Goal: Transaction & Acquisition: Purchase product/service

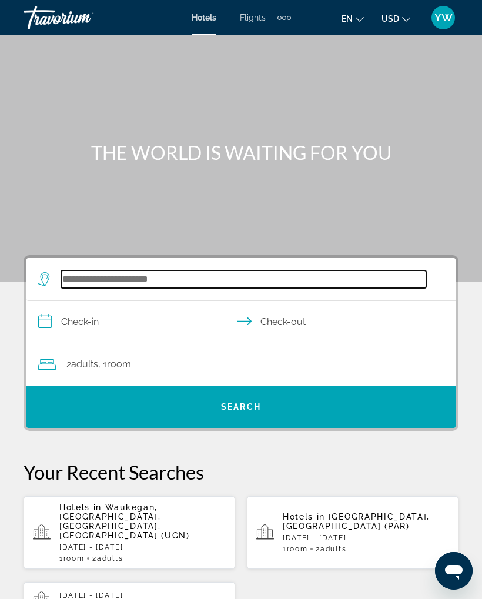
click at [302, 275] on input "Search widget" at bounding box center [243, 279] width 365 height 18
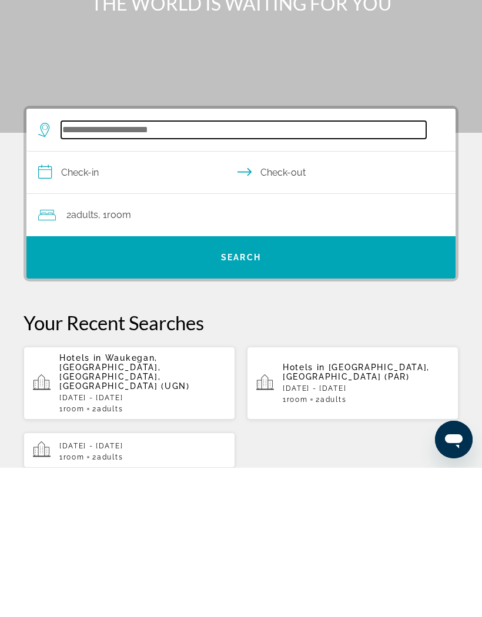
scroll to position [48, 0]
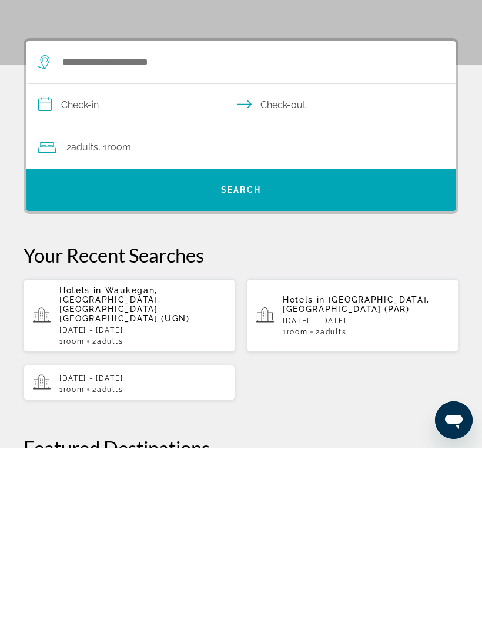
click at [105, 454] on span "Waukegan, [GEOGRAPHIC_DATA], [GEOGRAPHIC_DATA], [GEOGRAPHIC_DATA] (UGN)" at bounding box center [124, 473] width 131 height 38
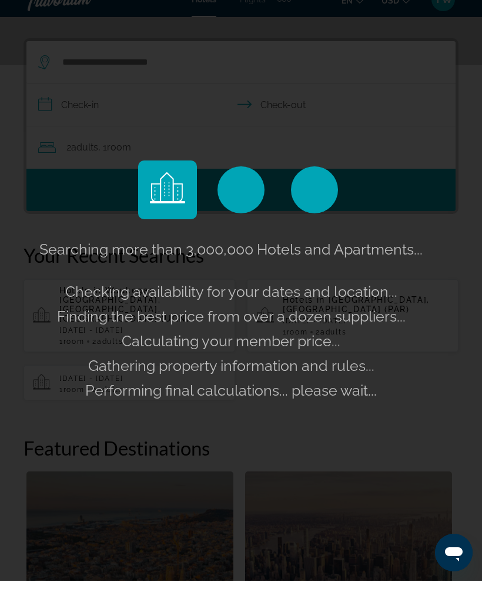
scroll to position [217, 0]
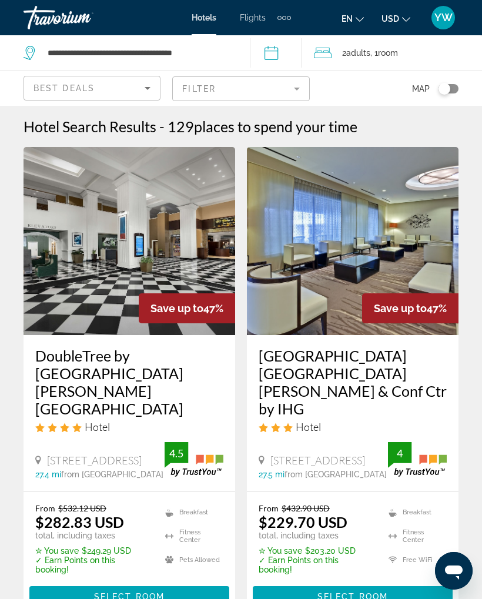
click at [300, 89] on mat-form-field "Filter" at bounding box center [240, 88] width 137 height 25
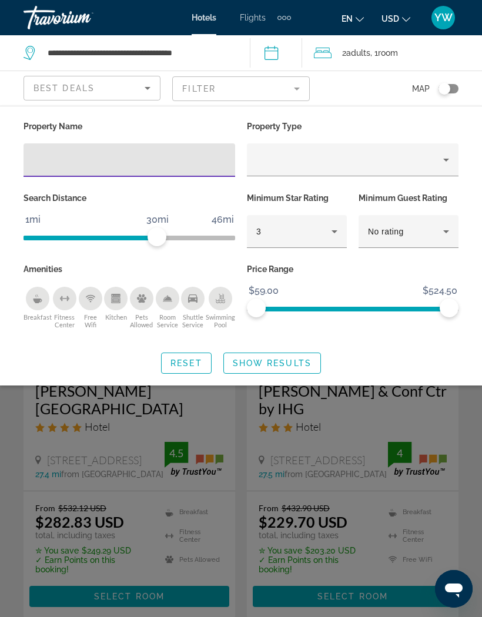
click at [203, 162] on input "Hotel Filters" at bounding box center [129, 160] width 193 height 14
click at [353, 346] on div "Property Name Property Type Search Distance 1mi 46mi 30mi Minimum Star Rating 3…" at bounding box center [241, 246] width 482 height 256
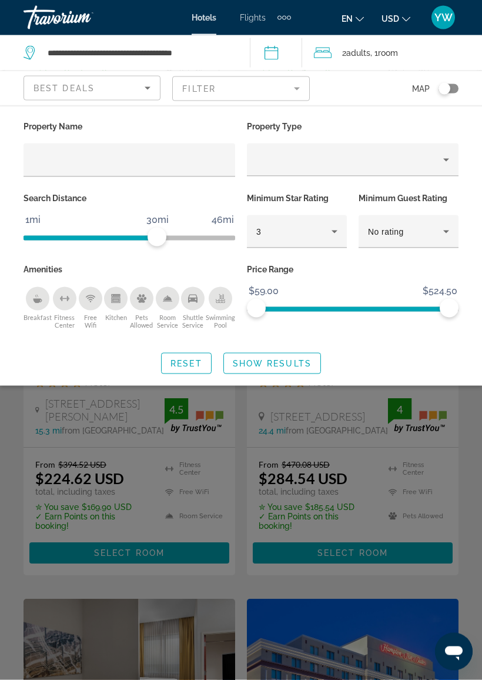
scroll to position [488, 0]
click at [255, 457] on div "Search widget" at bounding box center [241, 427] width 482 height 503
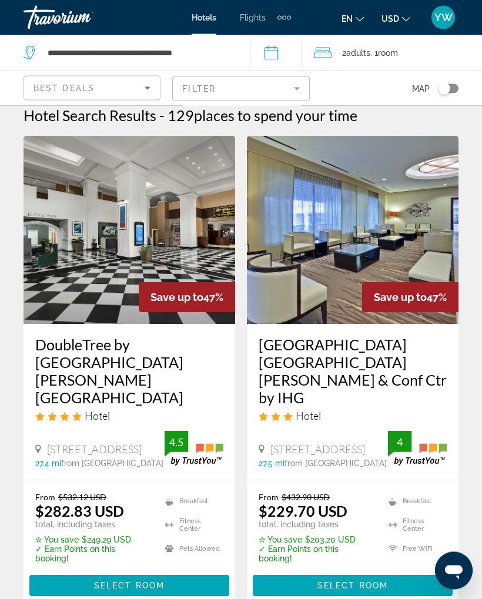
scroll to position [0, 0]
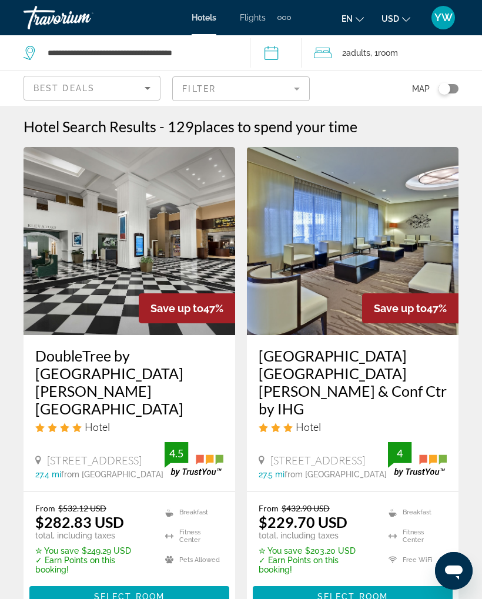
click at [296, 92] on mat-form-field "Filter" at bounding box center [240, 88] width 137 height 25
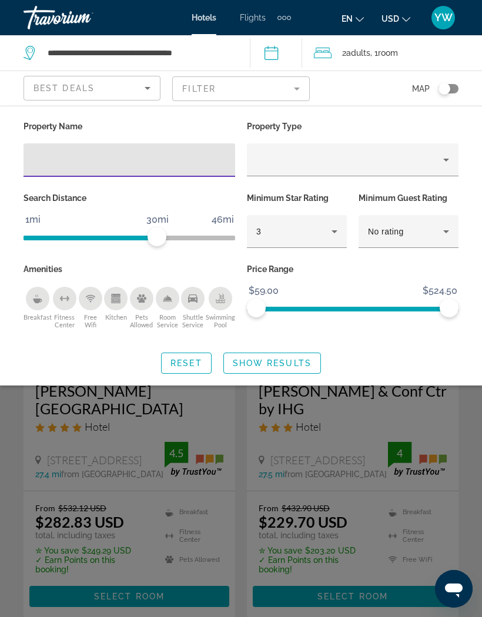
click at [319, 154] on div "Property type" at bounding box center [349, 160] width 187 height 14
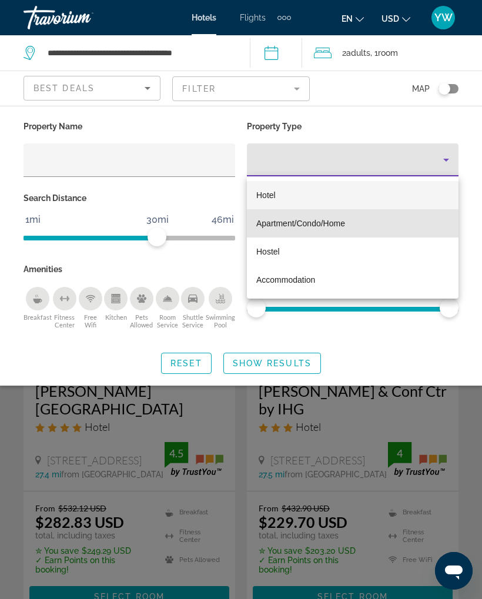
click at [343, 222] on span "Apartment/Condo/Home" at bounding box center [300, 223] width 89 height 9
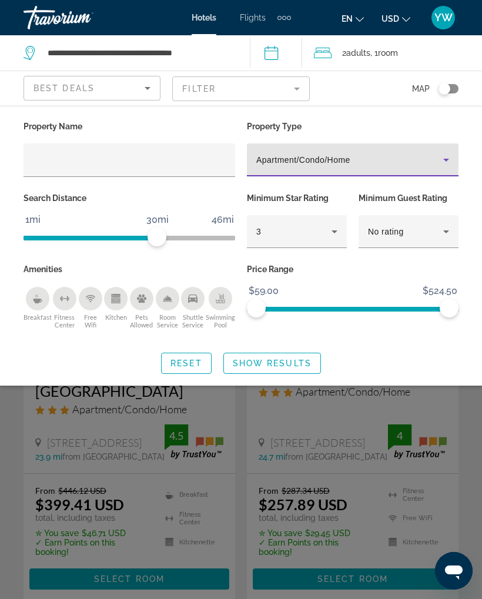
click at [280, 360] on span "Show Results" at bounding box center [272, 363] width 79 height 9
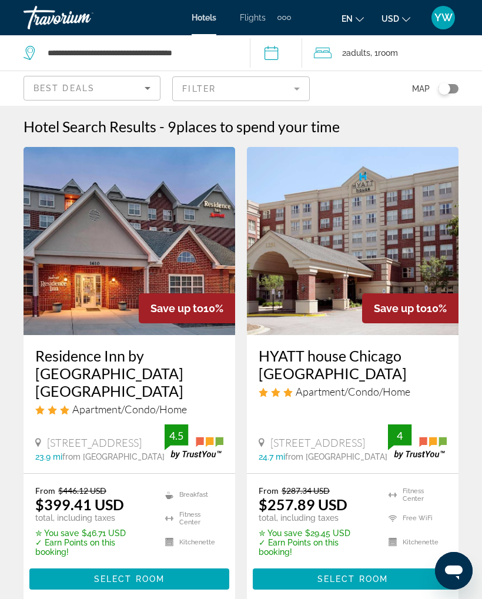
click at [317, 454] on span "from Waukegan city center" at bounding box center [336, 456] width 102 height 9
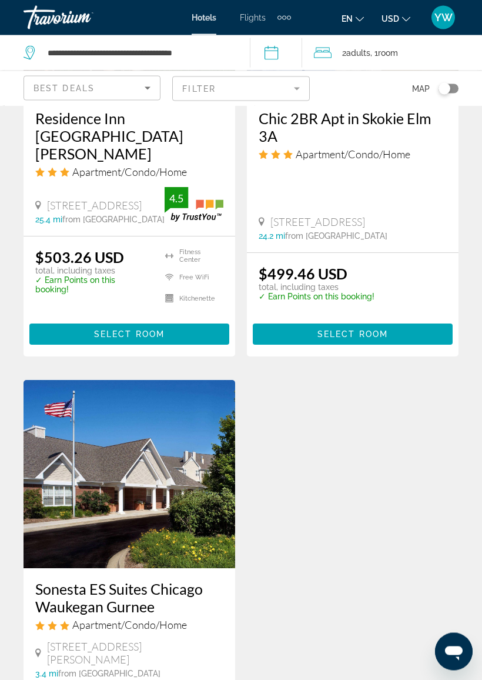
scroll to position [1674, 0]
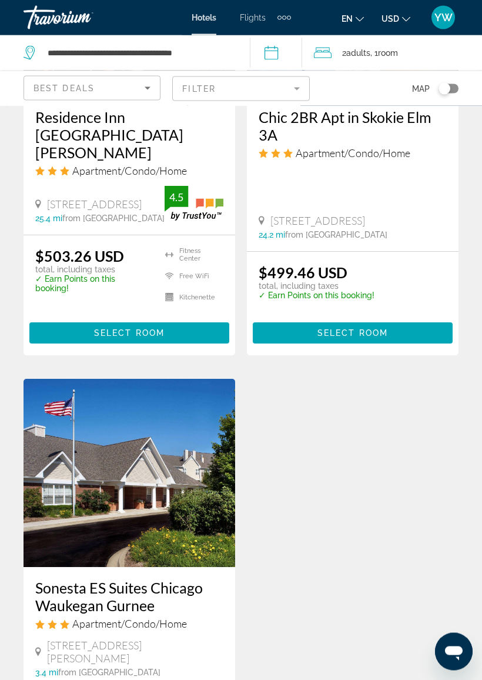
click at [164, 413] on img "Main content" at bounding box center [130, 473] width 212 height 188
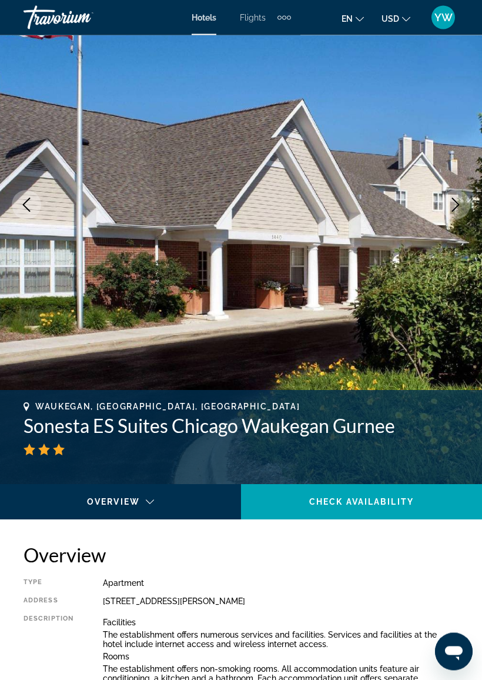
scroll to position [110, 0]
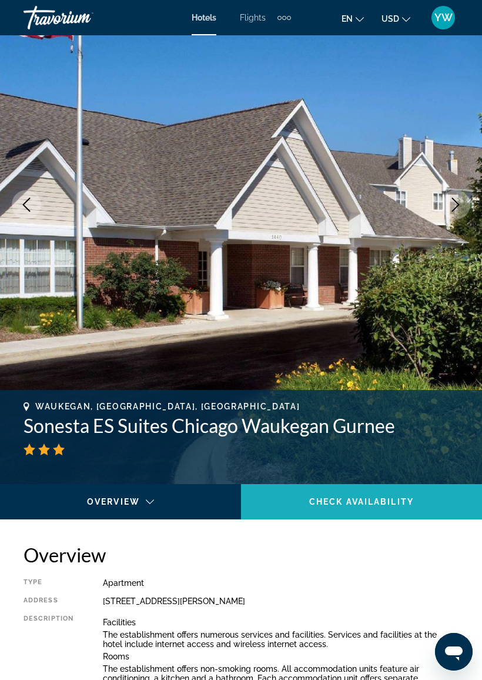
click at [370, 504] on span "Check Availability" at bounding box center [361, 501] width 105 height 9
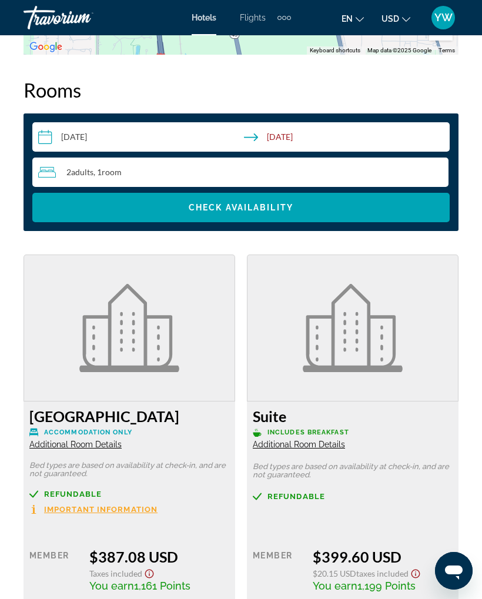
scroll to position [1769, 0]
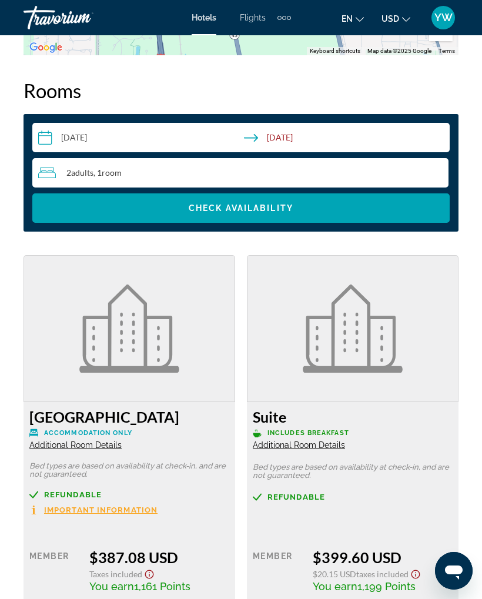
click at [344, 172] on div "2 Adult Adults , 1 Room rooms" at bounding box center [243, 173] width 410 height 14
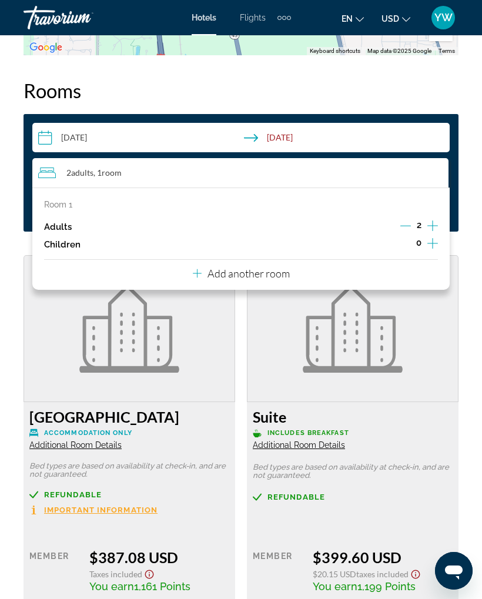
click at [275, 271] on p "Add another room" at bounding box center [249, 273] width 82 height 13
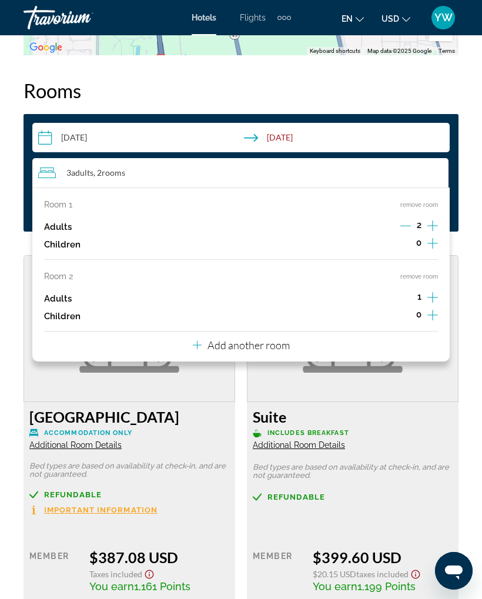
click at [450, 387] on div "Main content" at bounding box center [353, 328] width 212 height 147
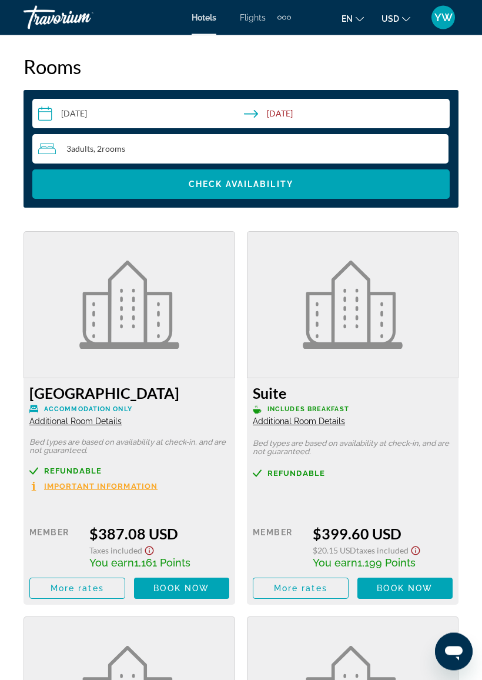
scroll to position [1793, 0]
click at [331, 188] on span "Search widget" at bounding box center [240, 184] width 417 height 28
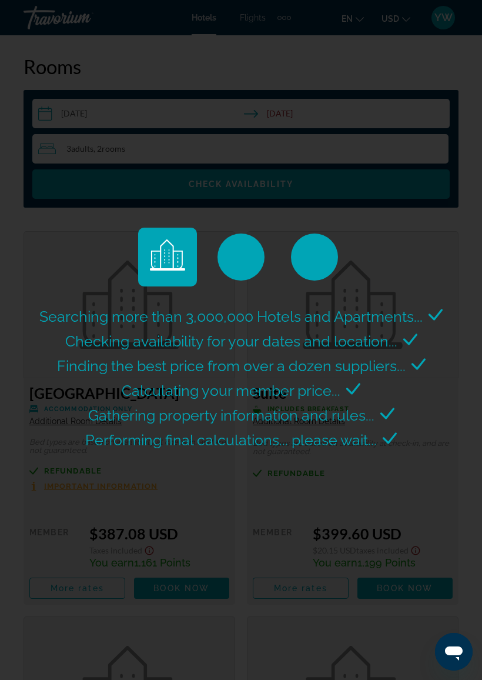
scroll to position [1727, 0]
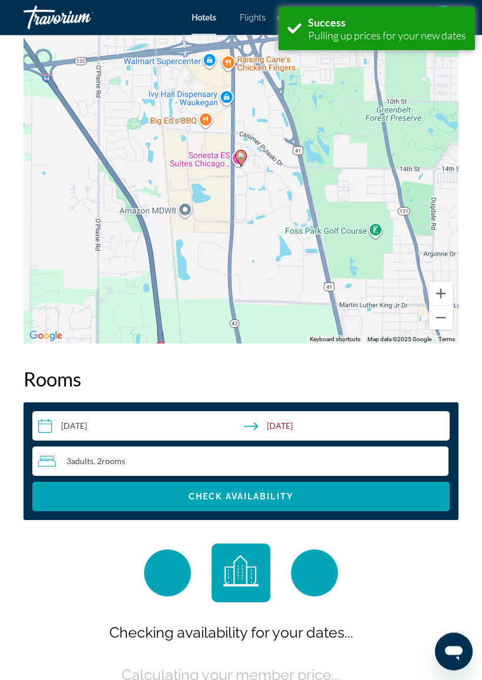
scroll to position [1727, 0]
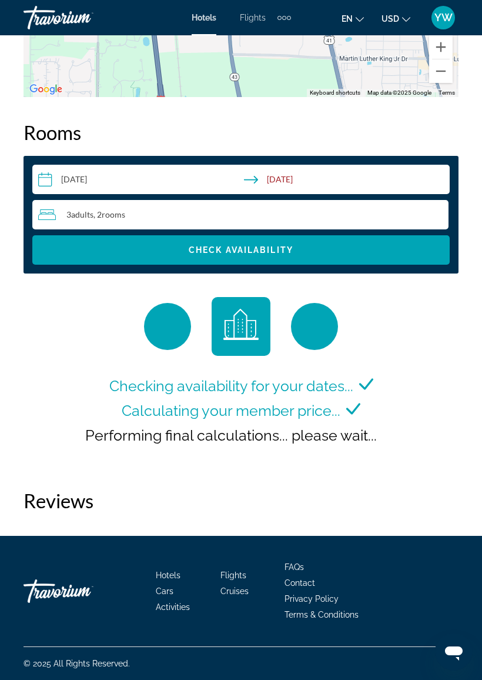
click at [198, 424] on div "Performing final calculations... please wait..." at bounding box center [241, 435] width 312 height 25
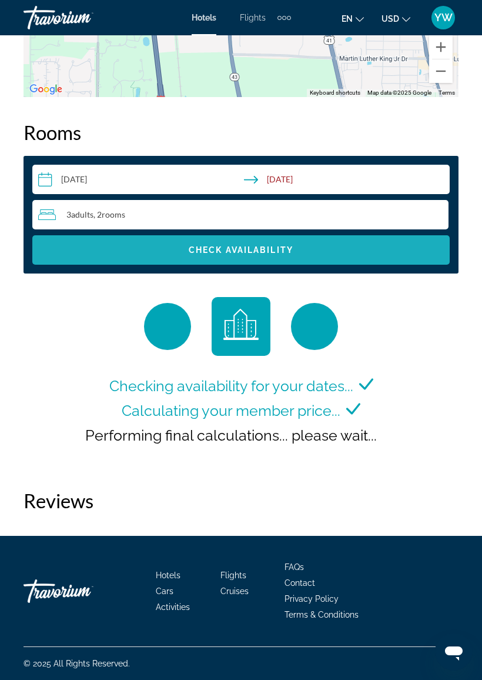
click at [275, 247] on span "Check Availability" at bounding box center [241, 249] width 105 height 9
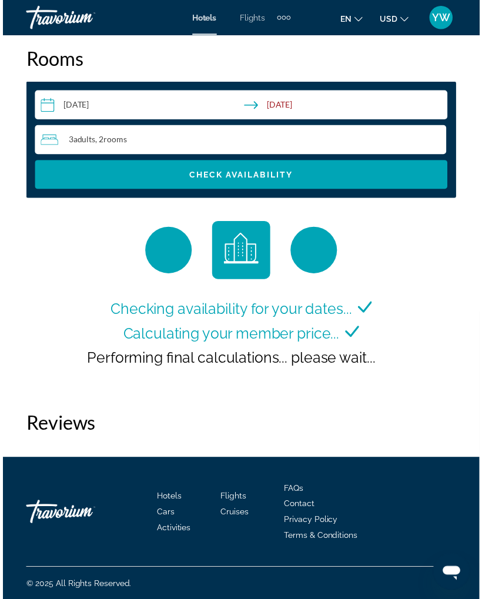
scroll to position [1808, 0]
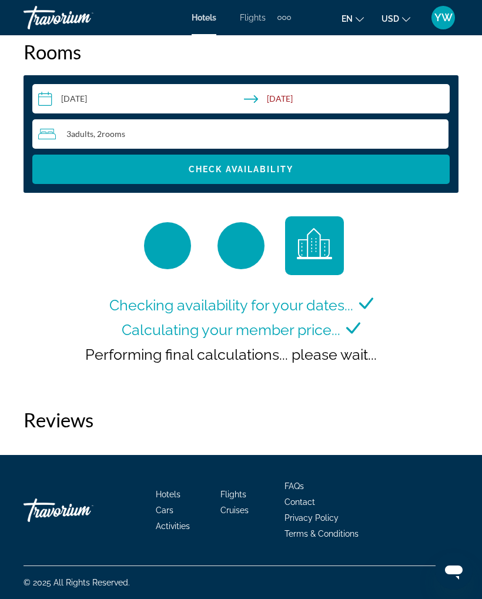
click at [76, 416] on h2 "Reviews" at bounding box center [241, 420] width 435 height 24
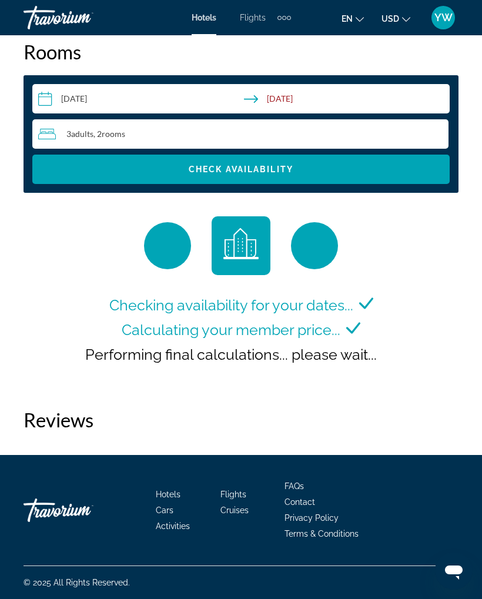
click at [71, 422] on h2 "Reviews" at bounding box center [241, 420] width 435 height 24
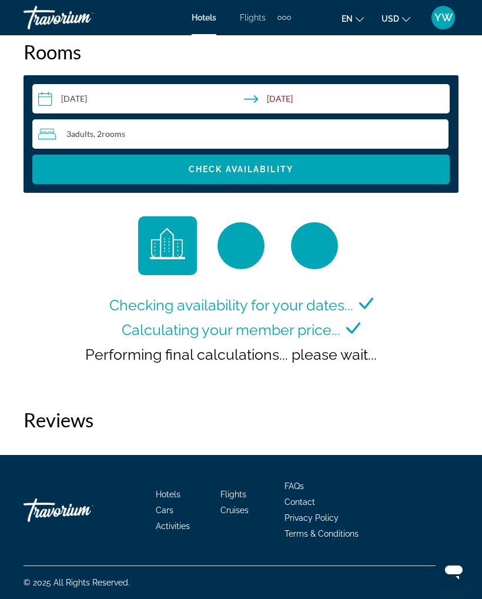
click at [159, 353] on span "Performing final calculations... please wait..." at bounding box center [231, 355] width 292 height 18
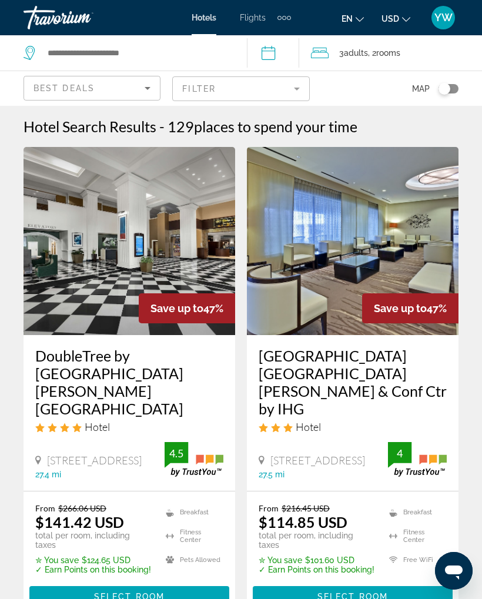
click at [305, 92] on mat-form-field "Filter" at bounding box center [240, 88] width 137 height 25
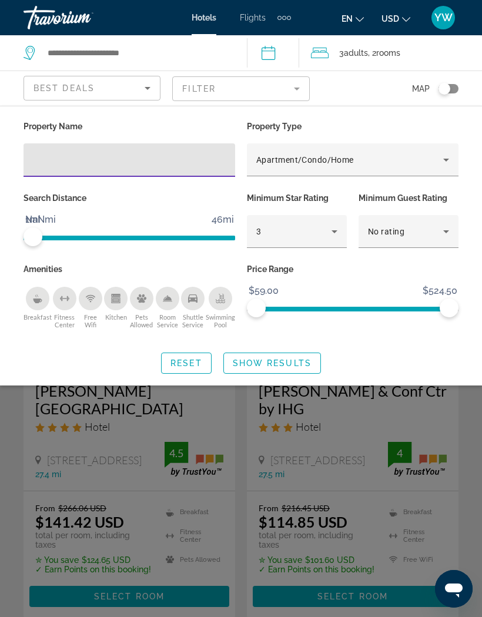
click at [397, 156] on div "Apartment/Condo/Home" at bounding box center [349, 160] width 187 height 14
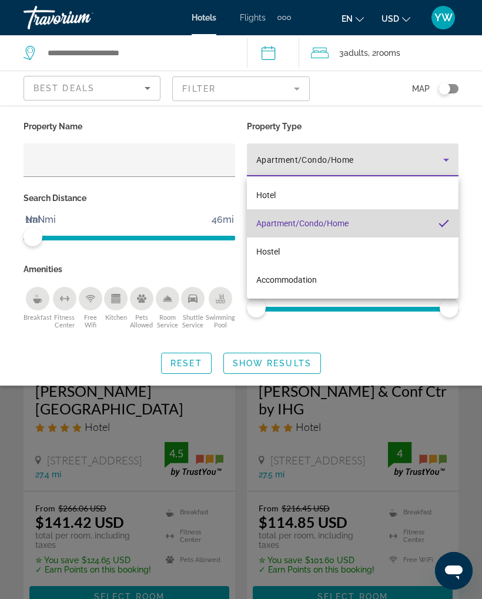
click at [346, 226] on span "Apartment/Condo/Home" at bounding box center [302, 223] width 92 height 9
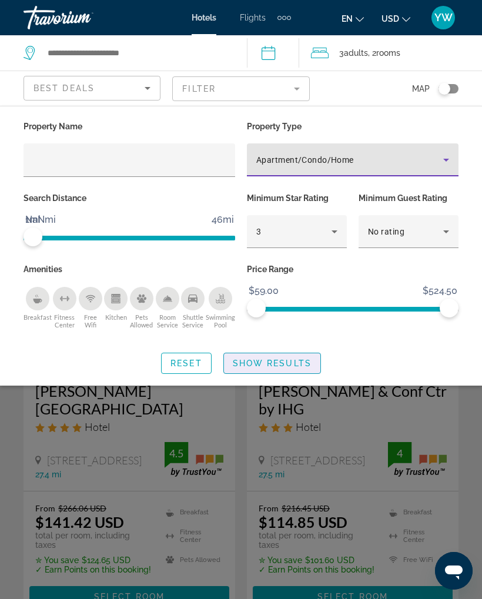
click at [282, 369] on span "Search widget" at bounding box center [272, 363] width 96 height 28
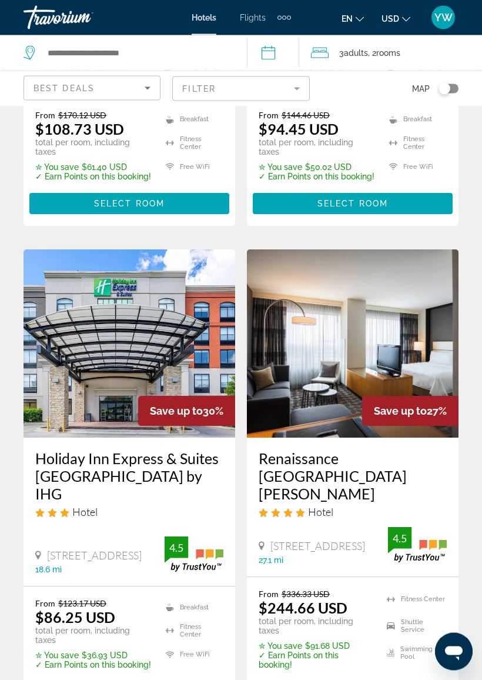
scroll to position [1831, 0]
click at [151, 598] on span "Select Room" at bounding box center [129, 691] width 71 height 9
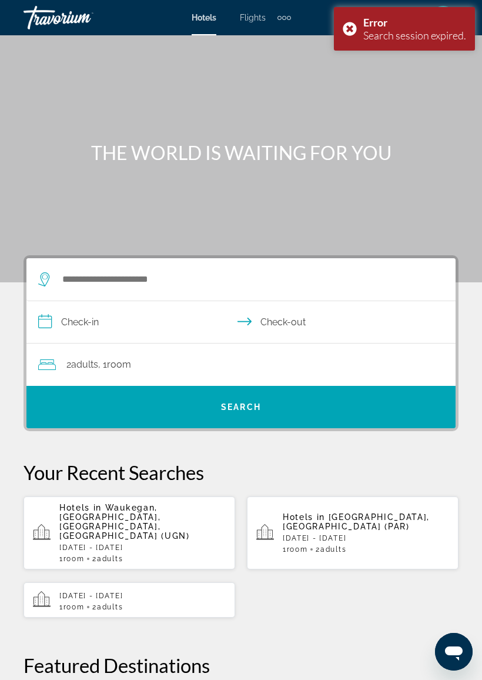
click at [146, 543] on p "[DATE] - [DATE]" at bounding box center [142, 547] width 166 height 8
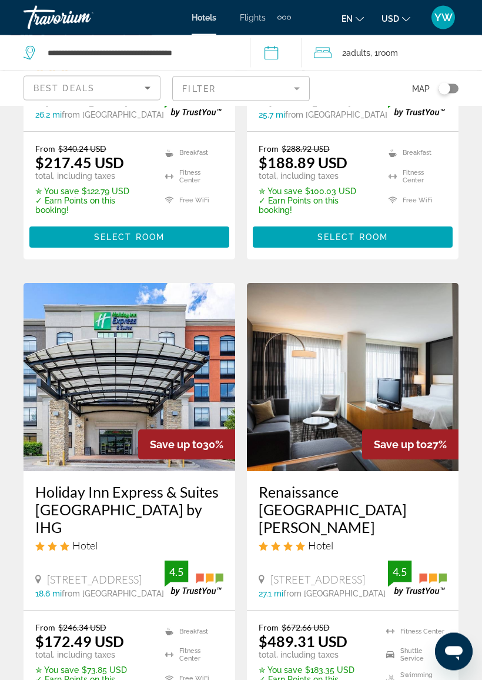
scroll to position [1797, 0]
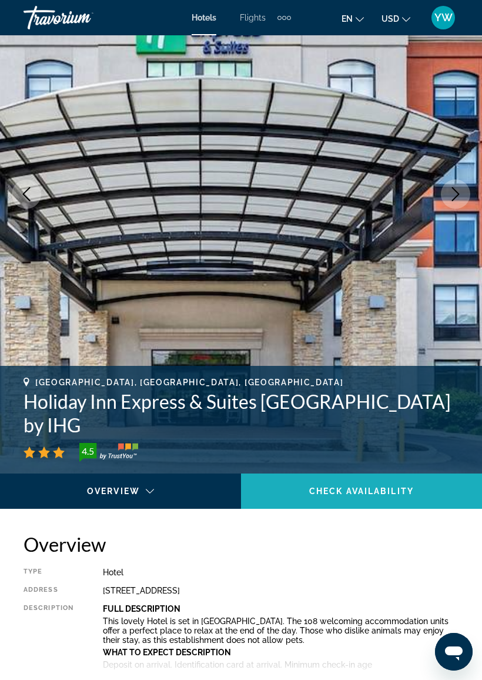
click at [327, 492] on span "Check Availability" at bounding box center [361, 490] width 105 height 9
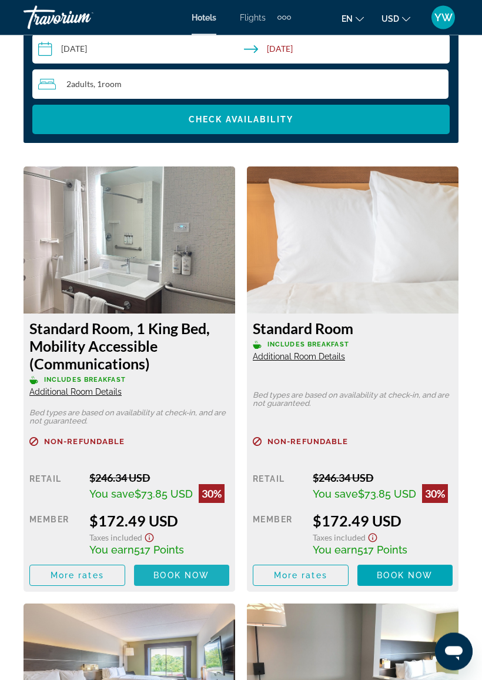
scroll to position [1906, 0]
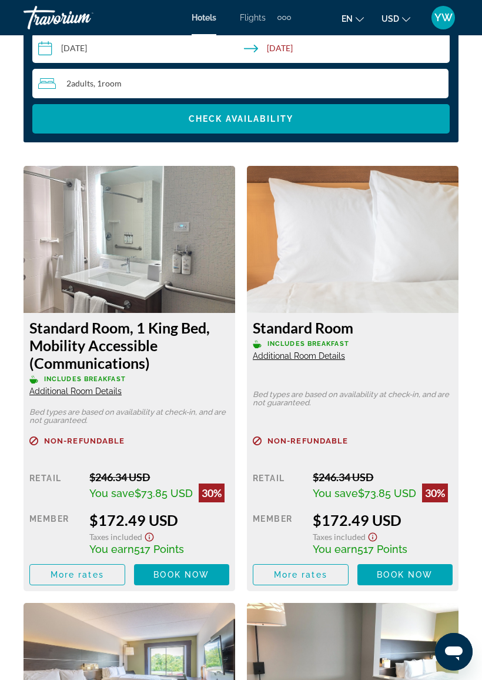
click at [316, 86] on div "2 Adult Adults , 1 Room rooms" at bounding box center [243, 83] width 410 height 14
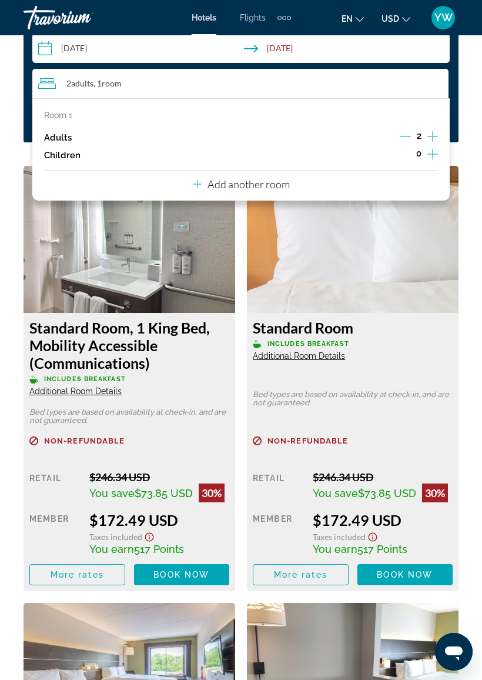
click at [253, 186] on p "Add another room" at bounding box center [249, 184] width 82 height 13
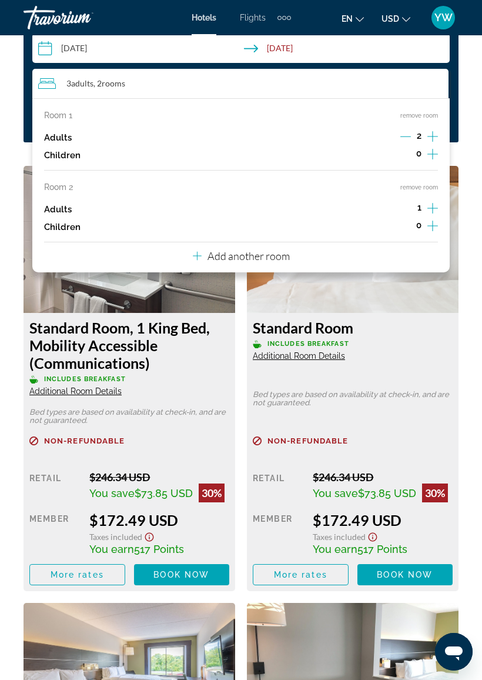
click at [431, 206] on icon "Increment adults" at bounding box center [432, 208] width 11 height 14
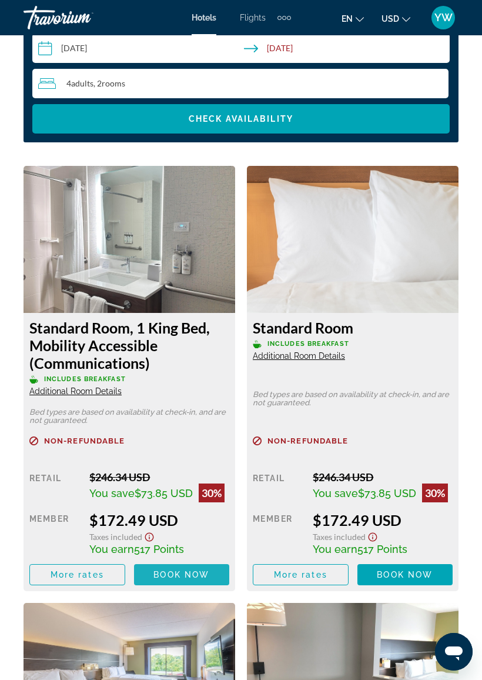
click at [193, 573] on span "Book now" at bounding box center [181, 574] width 56 height 9
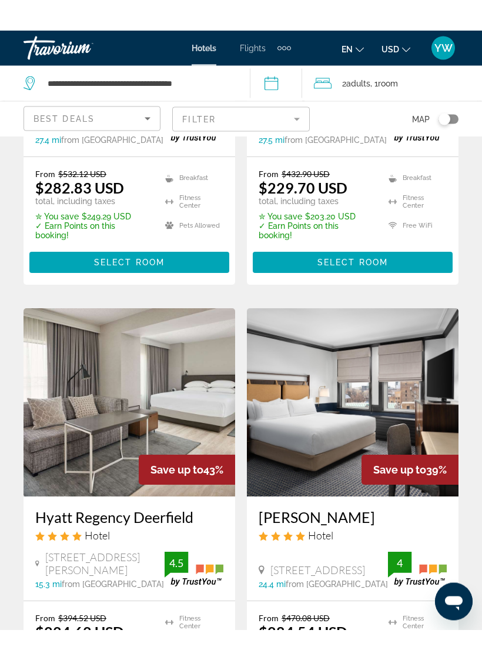
scroll to position [364, 0]
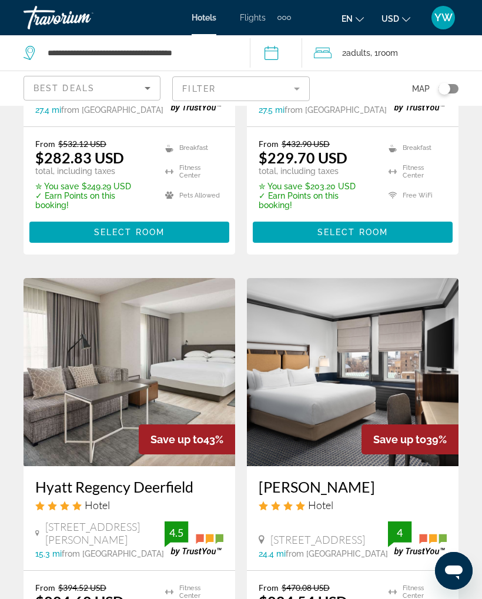
click at [325, 56] on icon "Travelers: 2 adults, 0 children" at bounding box center [323, 53] width 18 height 14
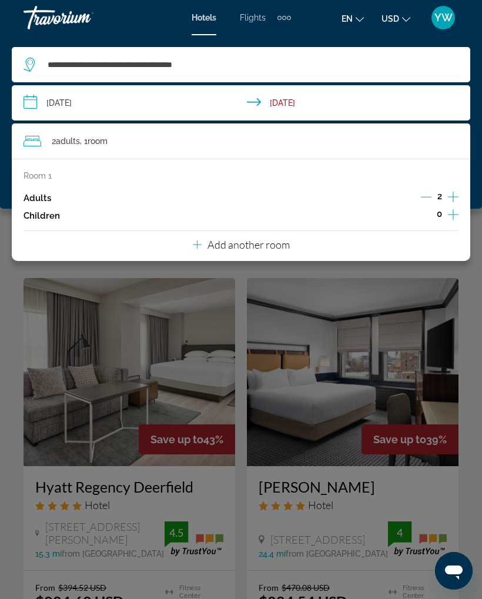
click at [264, 245] on p "Add another room" at bounding box center [249, 244] width 82 height 13
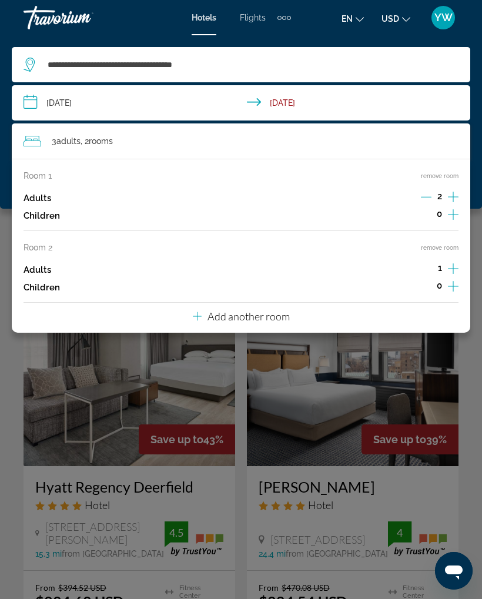
click at [400, 280] on div "Children 0" at bounding box center [241, 288] width 435 height 18
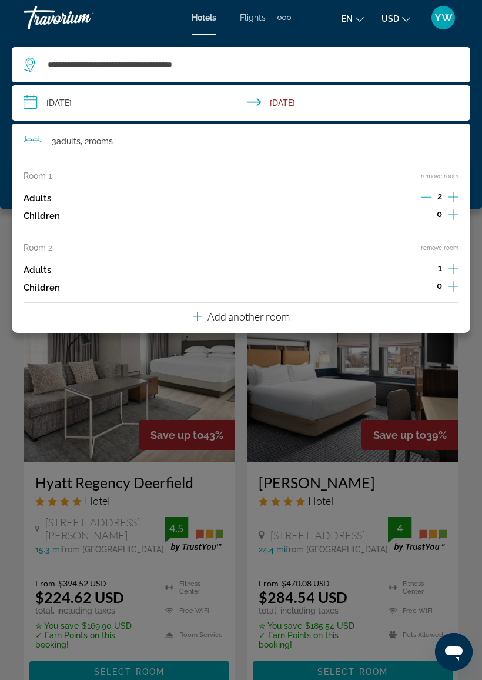
scroll to position [366, 0]
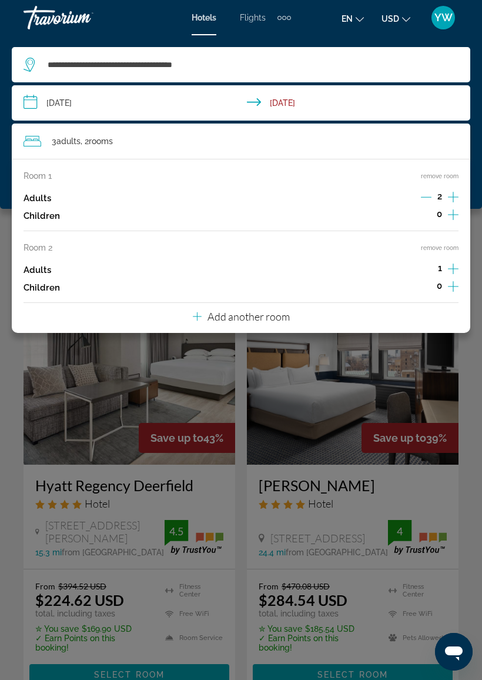
click at [480, 149] on div "**********" at bounding box center [241, 121] width 482 height 173
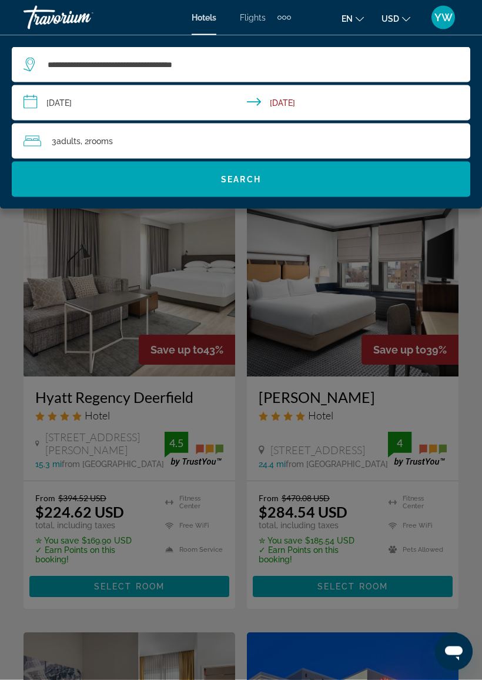
scroll to position [453, 0]
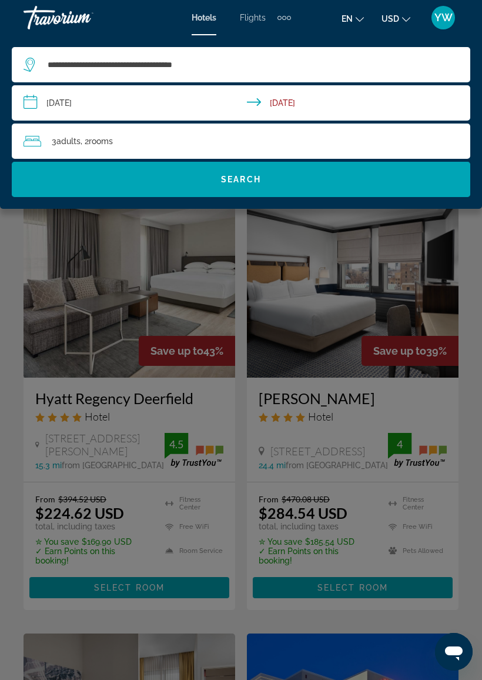
click at [265, 501] on div "Main content" at bounding box center [241, 340] width 482 height 680
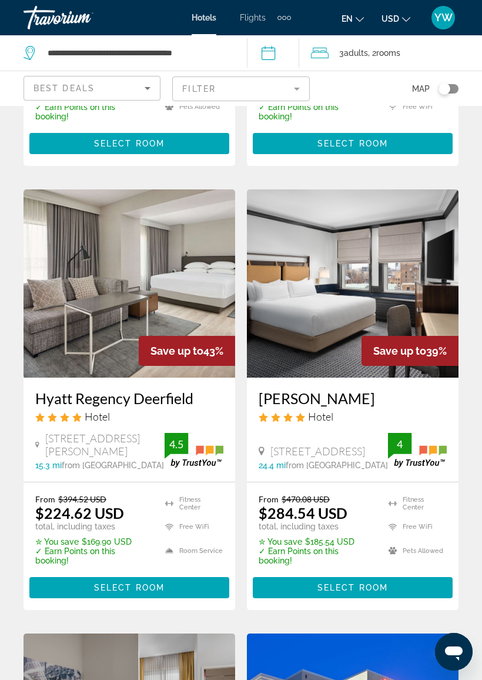
click at [282, 494] on del "$470.08 USD" at bounding box center [306, 499] width 48 height 10
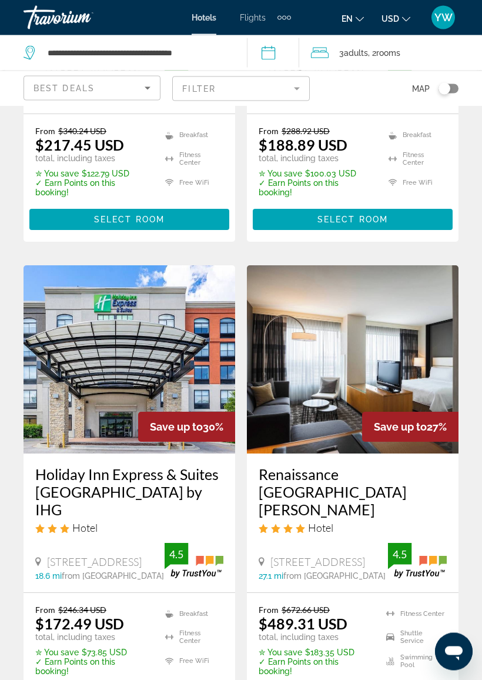
scroll to position [1815, 0]
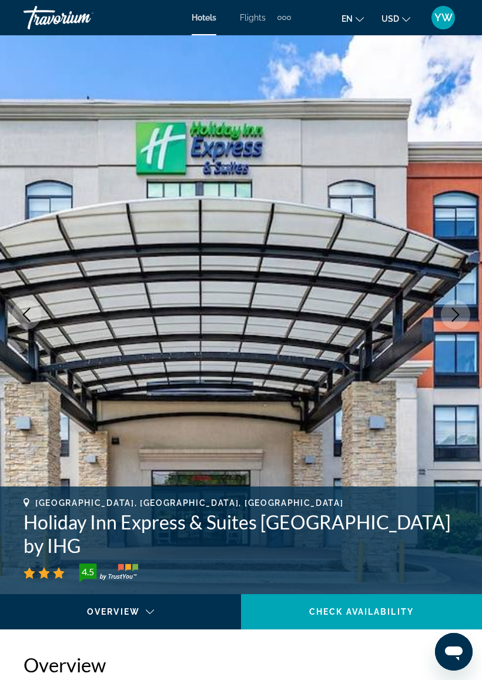
click at [320, 598] on span "Check Availability" at bounding box center [361, 611] width 105 height 9
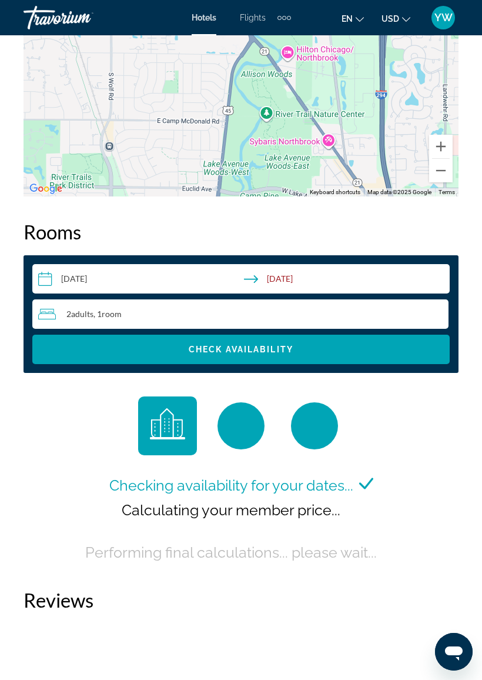
scroll to position [1825, 0]
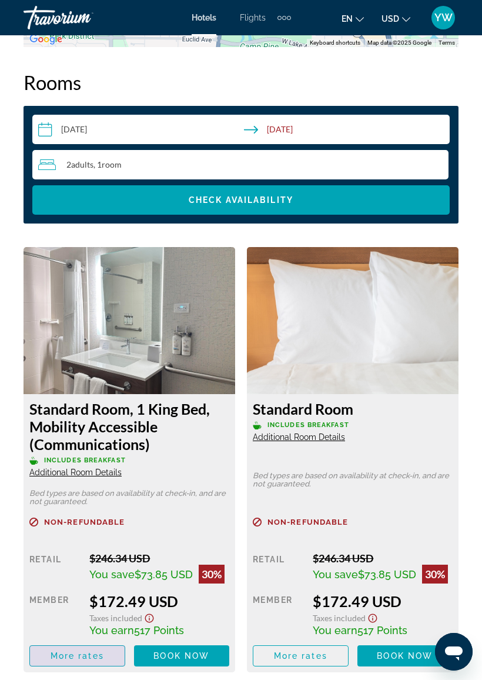
click at [93, 598] on span "More rates" at bounding box center [77, 655] width 53 height 9
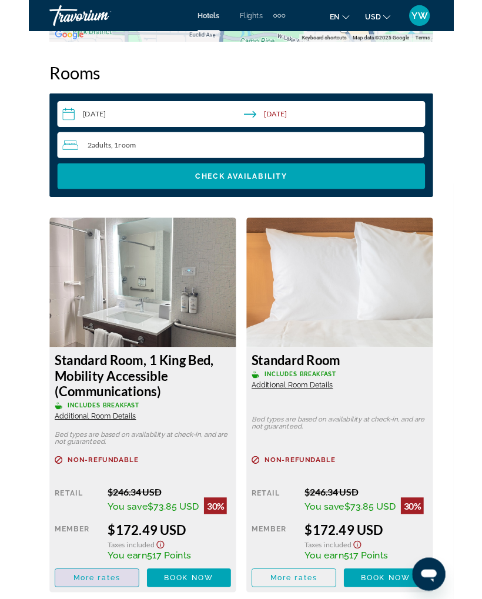
scroll to position [0, 0]
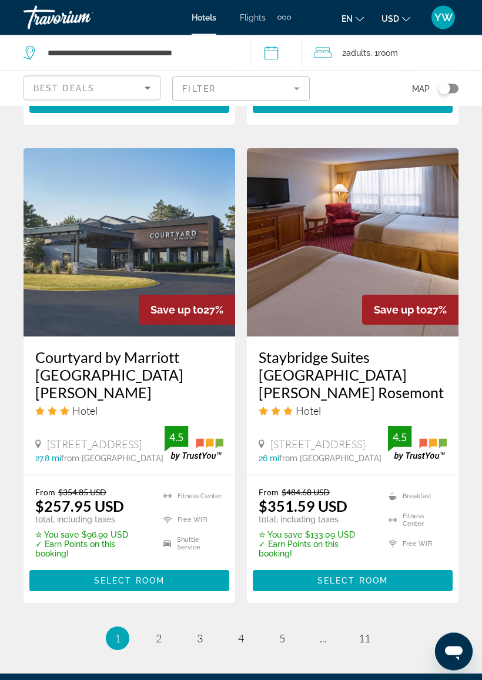
scroll to position [2436, 0]
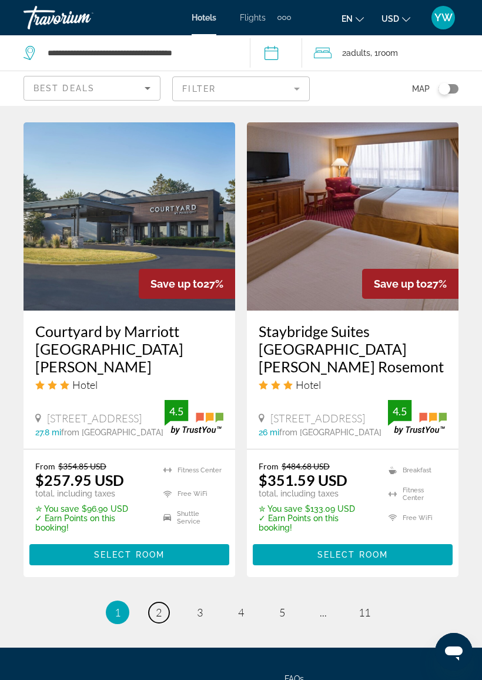
click at [162, 598] on link "page 2" at bounding box center [159, 612] width 21 height 21
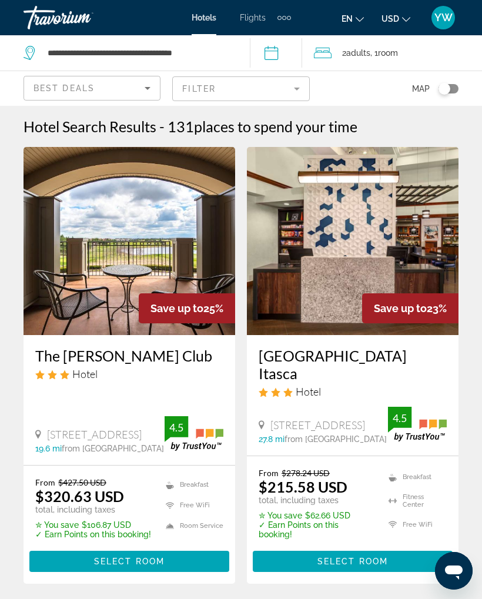
click at [427, 52] on div "2 Adult Adults , 1 Room rooms" at bounding box center [398, 53] width 168 height 16
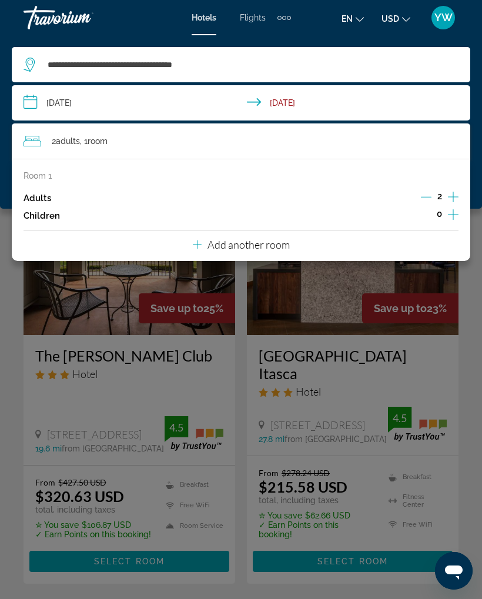
click at [275, 243] on p "Add another room" at bounding box center [249, 244] width 82 height 13
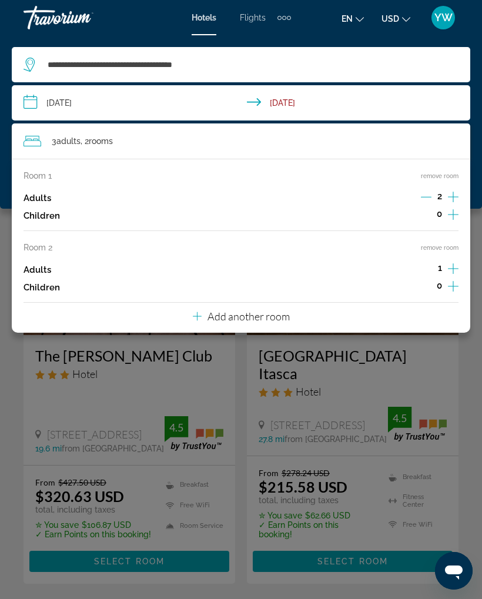
click at [457, 273] on button "Increment adults" at bounding box center [453, 270] width 11 height 18
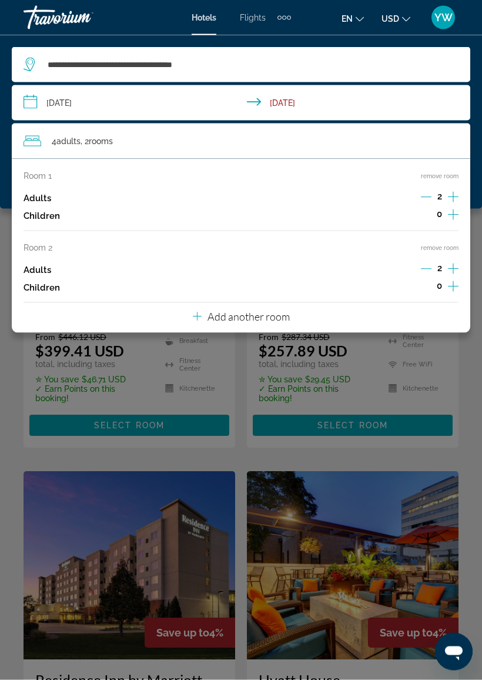
scroll to position [156, 0]
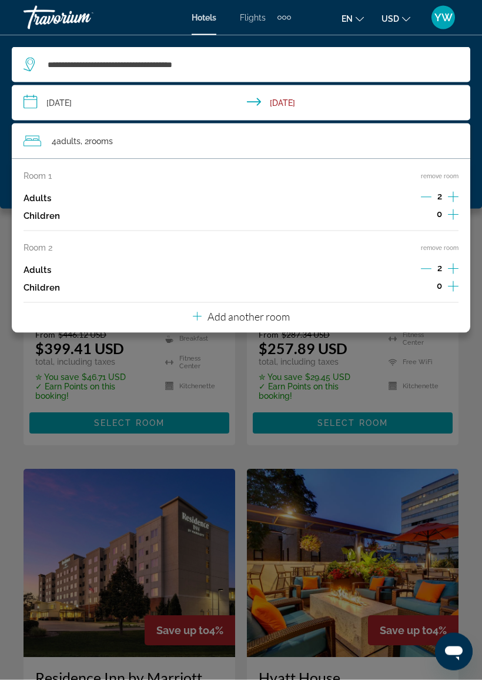
click at [234, 458] on div "Main content" at bounding box center [241, 340] width 482 height 680
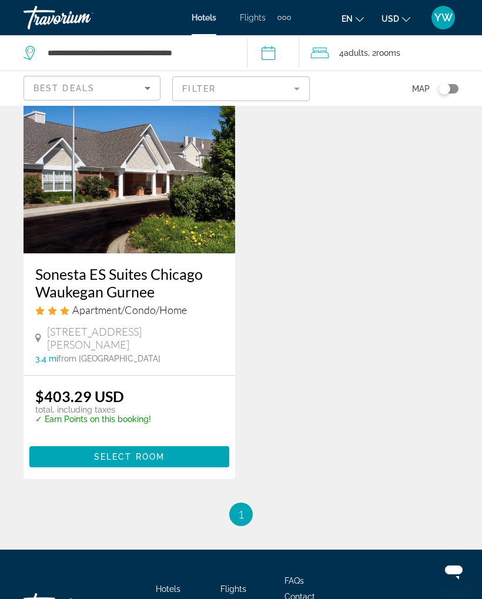
scroll to position [1986, 0]
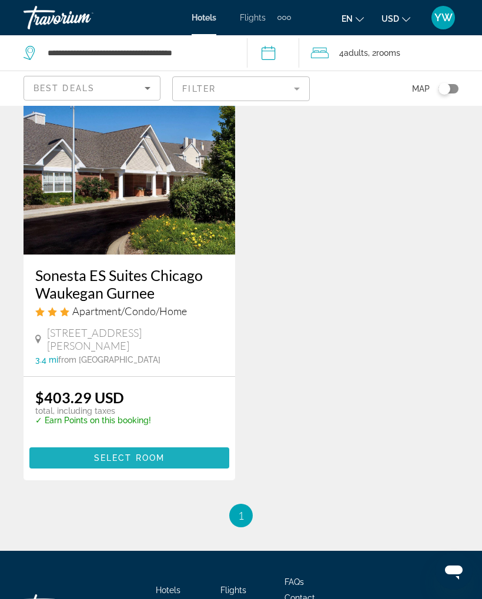
click at [119, 453] on span "Select Room" at bounding box center [129, 457] width 71 height 9
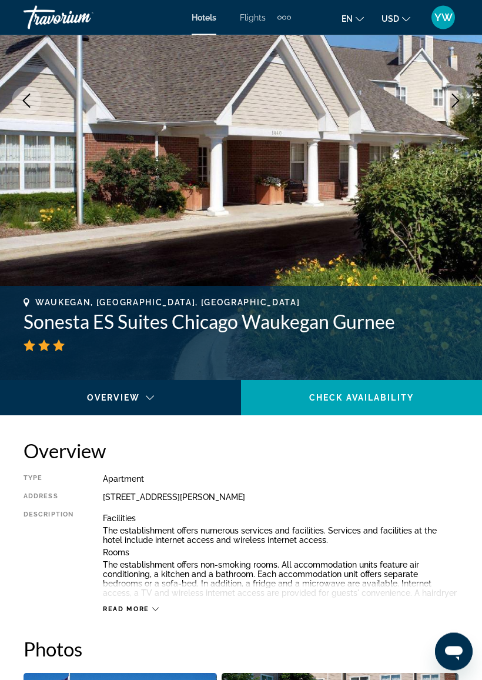
scroll to position [215, 0]
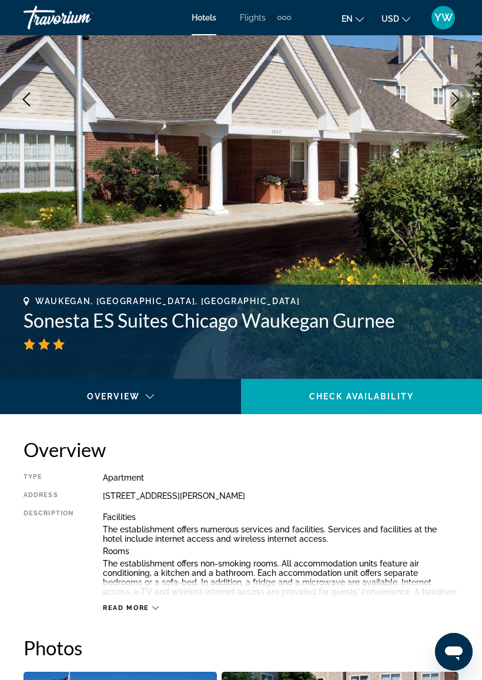
click at [351, 444] on h2 "Overview" at bounding box center [241, 449] width 435 height 24
click at [359, 396] on span "Check Availability" at bounding box center [361, 396] width 105 height 9
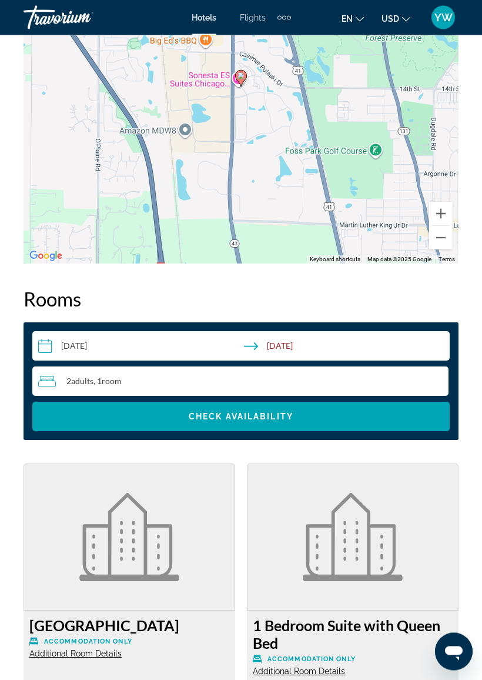
scroll to position [1777, 0]
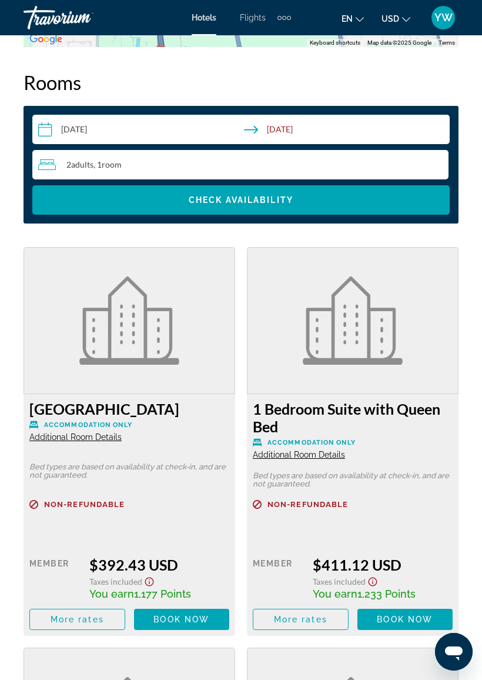
click at [395, 167] on div "2 Adult Adults , 1 Room rooms" at bounding box center [243, 165] width 410 height 14
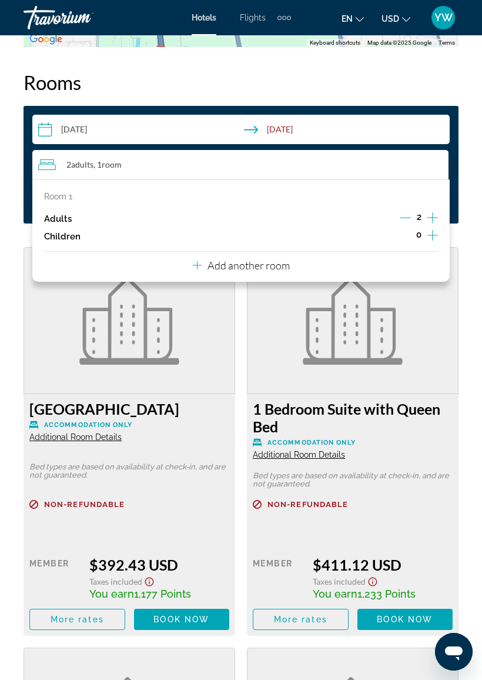
click at [276, 263] on p "Add another room" at bounding box center [249, 265] width 82 height 13
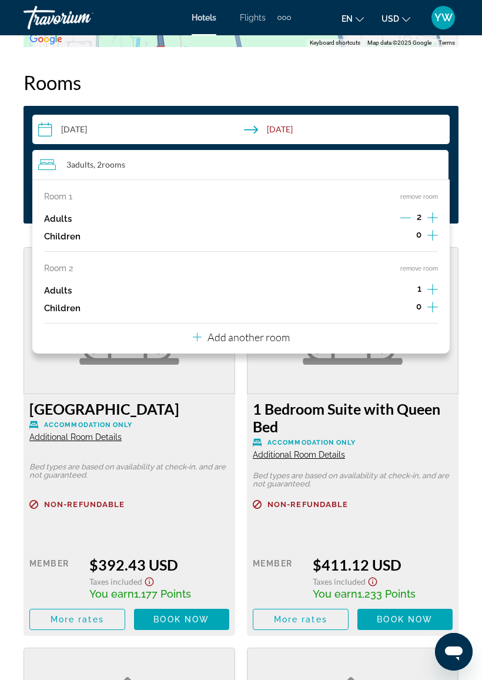
click at [469, 182] on div "Overview Type Apartment Address 1440 S White Oak Dr, Waukegan IL 60085, United …" at bounding box center [241, 234] width 482 height 2718
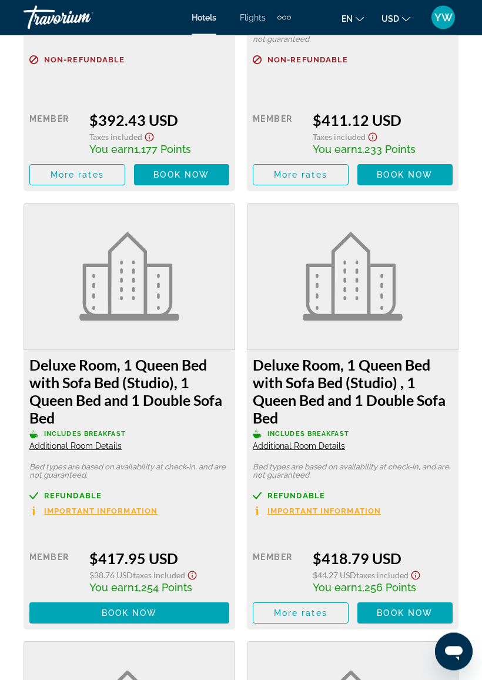
scroll to position [2222, 0]
click at [182, 598] on span "Main content" at bounding box center [129, 612] width 200 height 28
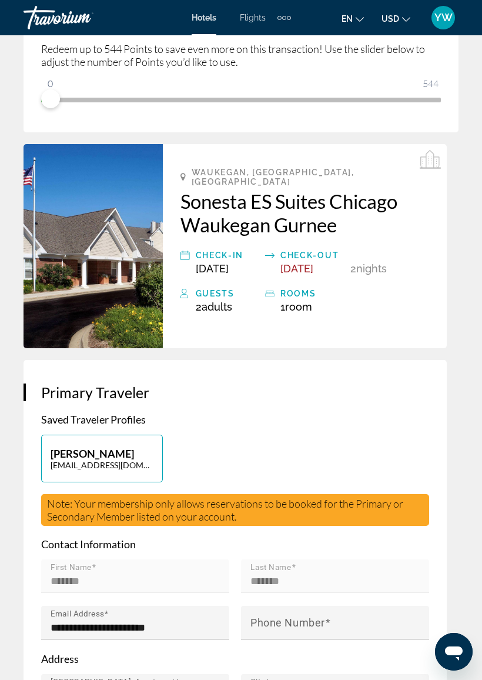
scroll to position [297, 0]
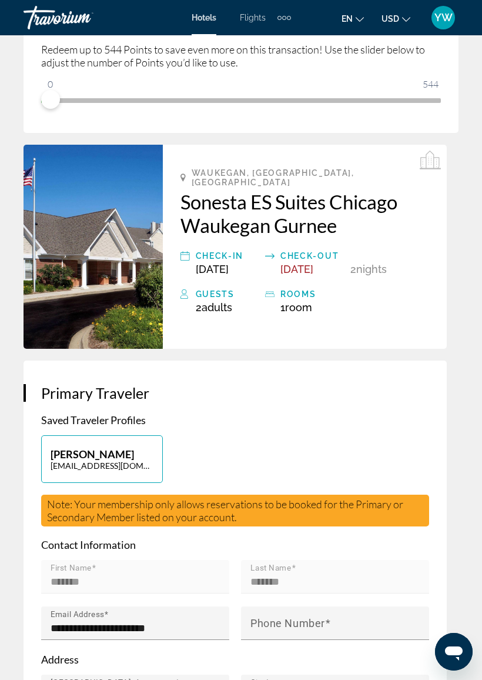
click at [306, 301] on span "Room" at bounding box center [298, 307] width 27 height 12
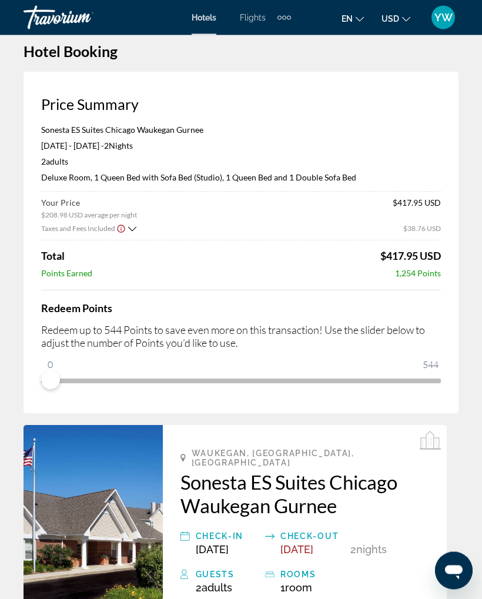
scroll to position [0, 0]
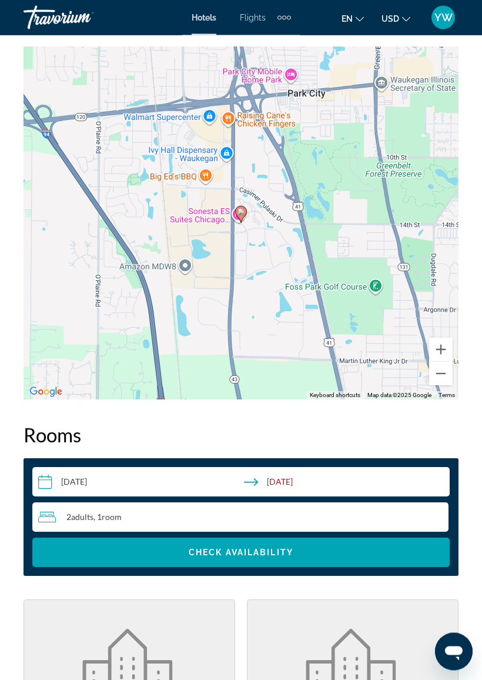
scroll to position [1425, 0]
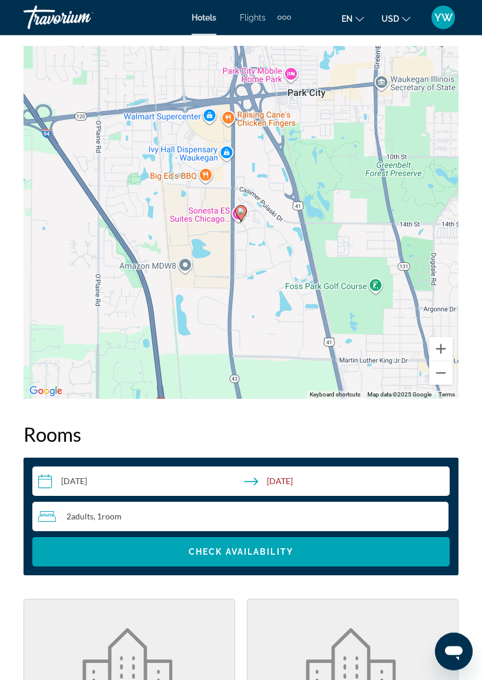
click at [254, 515] on div "2 Adult Adults , 1 Room rooms" at bounding box center [243, 517] width 410 height 14
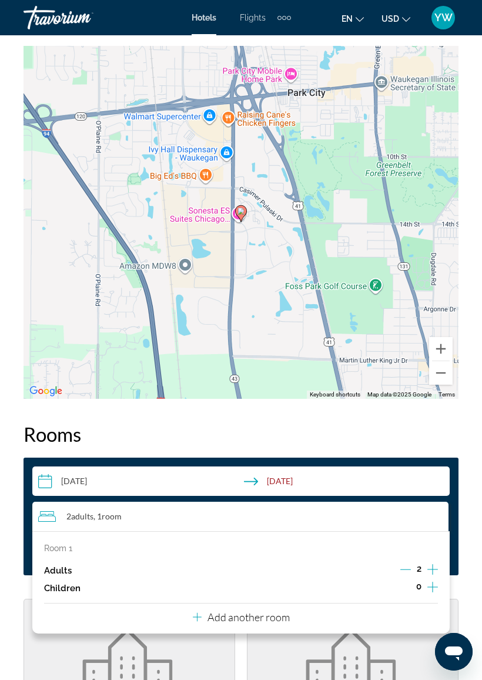
click at [253, 598] on p "Add another room" at bounding box center [249, 616] width 82 height 13
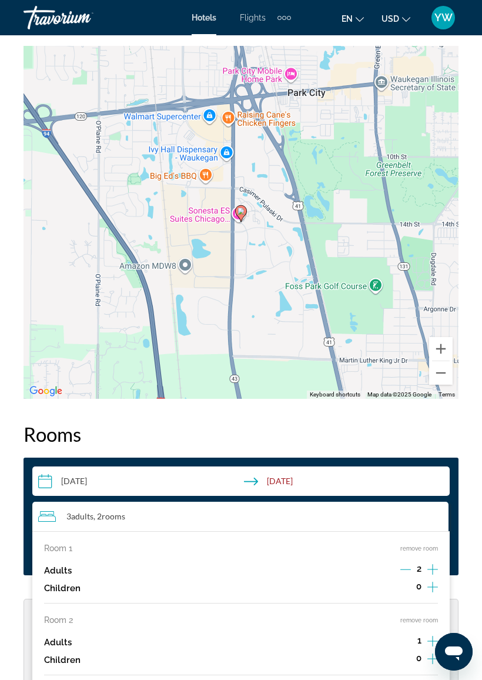
click at [337, 598] on div "Adults 1" at bounding box center [241, 642] width 394 height 18
click at [461, 598] on icon "Open messaging window" at bounding box center [454, 653] width 18 height 14
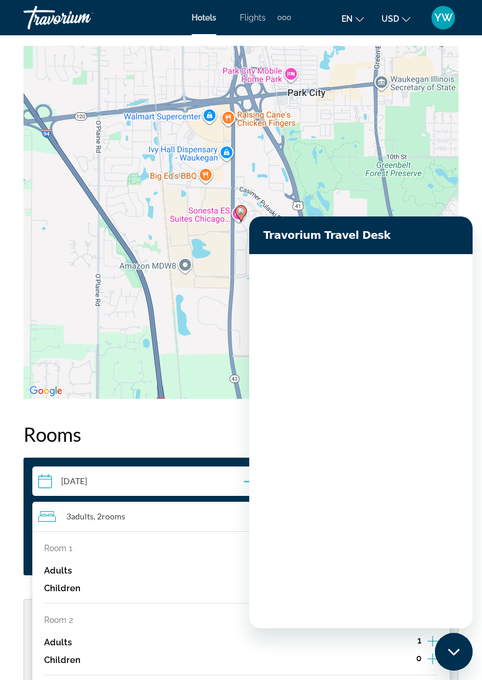
scroll to position [0, 0]
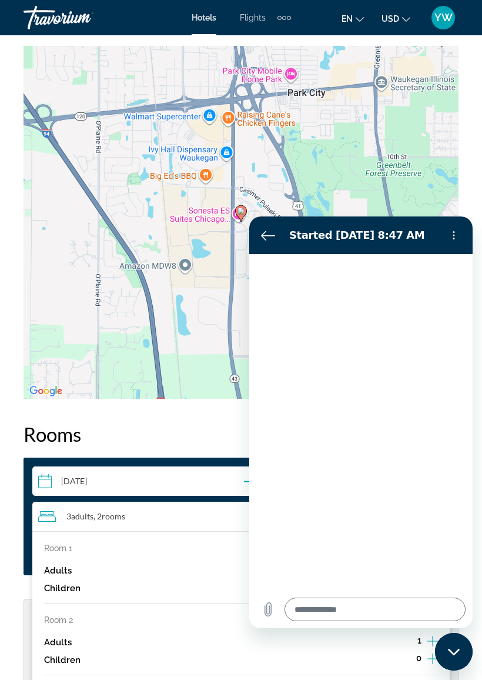
click at [481, 186] on div "Overview Type Apartment Address 1440 S White Oak Dr, Waukegan IL 60085, United …" at bounding box center [241, 585] width 482 height 2716
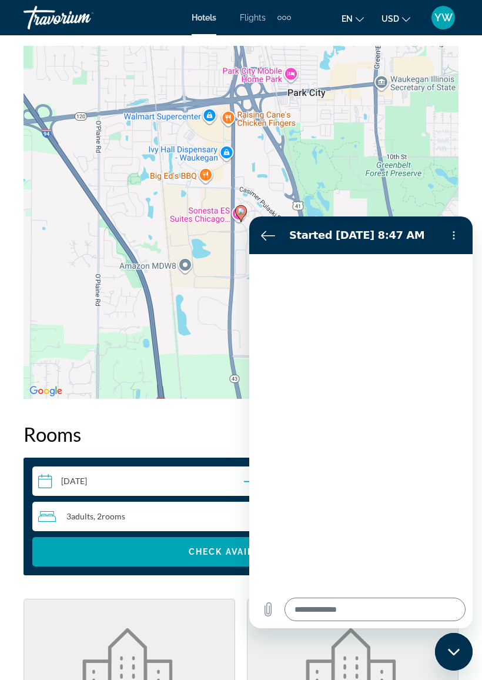
type textarea "*"
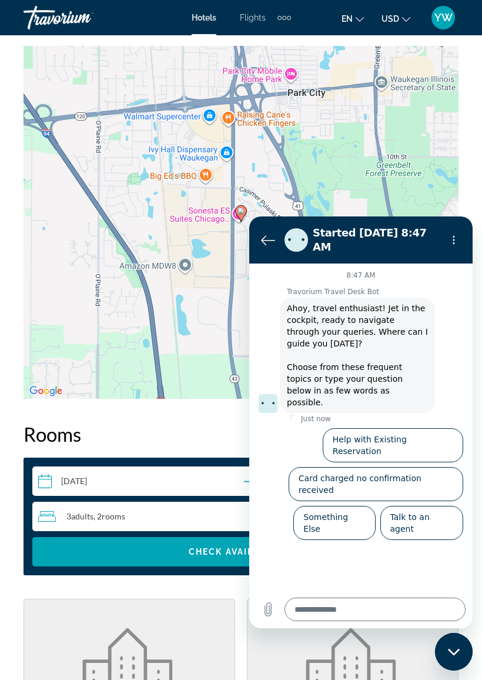
click at [480, 192] on div "Overview Type Apartment Address 1440 S White Oak Dr, Waukegan IL 60085, United …" at bounding box center [241, 585] width 482 height 2716
click at [469, 205] on div "Overview Type Apartment Address 1440 S White Oak Dr, Waukegan IL 60085, United …" at bounding box center [241, 585] width 482 height 2716
click at [476, 206] on div "Overview Type Apartment Address 1440 S White Oak Dr, Waukegan IL 60085, United …" at bounding box center [241, 585] width 482 height 2716
click at [263, 242] on icon "Back to the conversation list" at bounding box center [268, 240] width 13 height 9
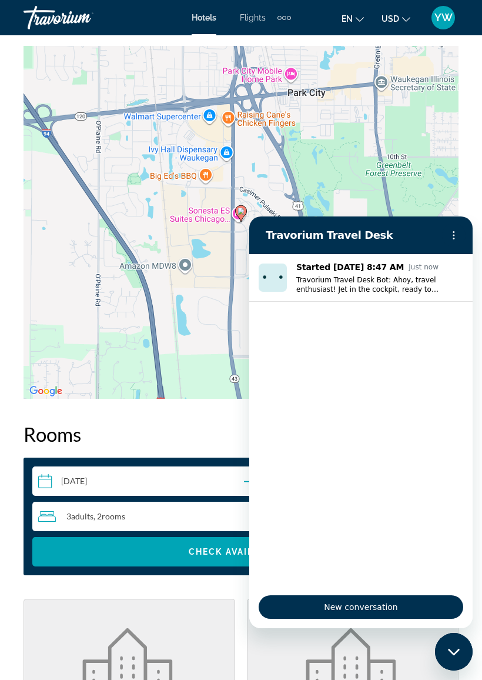
click at [465, 172] on div "Overview Type Apartment Address 1440 S White Oak Dr, Waukegan IL 60085, United …" at bounding box center [241, 585] width 482 height 2716
click at [465, 189] on div "Overview Type Apartment Address 1440 S White Oak Dr, Waukegan IL 60085, United …" at bounding box center [241, 585] width 482 height 2716
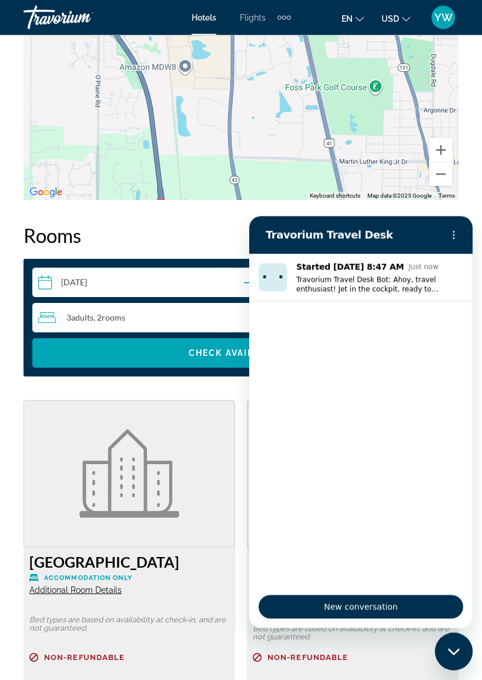
scroll to position [1625, 0]
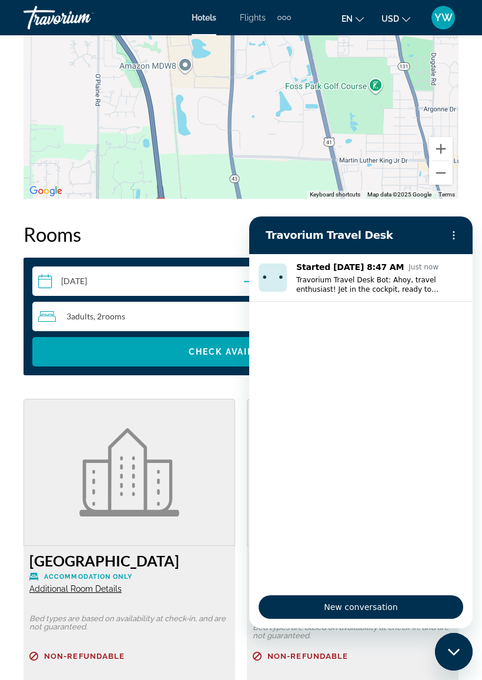
click at [457, 598] on div "Close messaging window" at bounding box center [453, 651] width 35 height 35
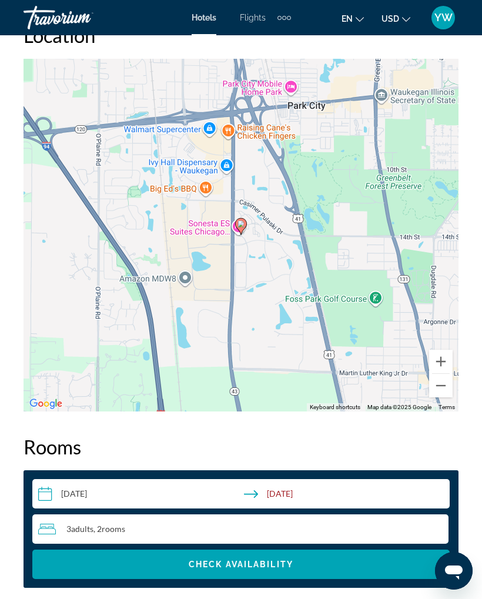
scroll to position [1412, 0]
click at [345, 504] on input "**********" at bounding box center [243, 496] width 422 height 33
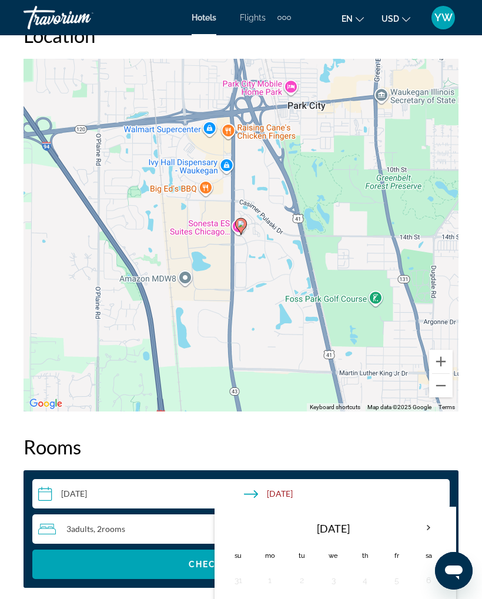
click at [355, 447] on h2 "Rooms" at bounding box center [241, 447] width 435 height 24
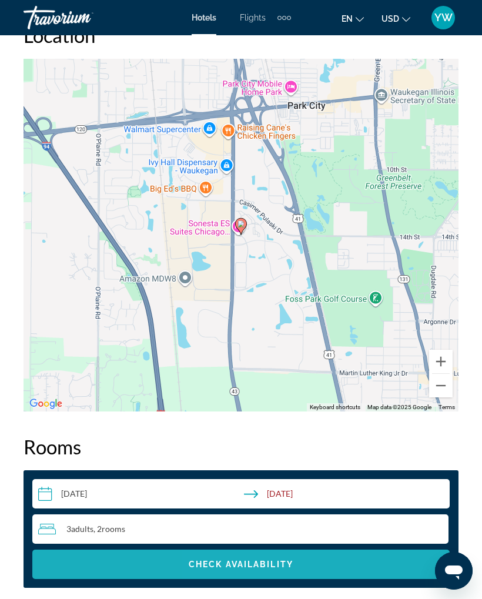
click at [267, 570] on span "Search widget" at bounding box center [240, 564] width 417 height 28
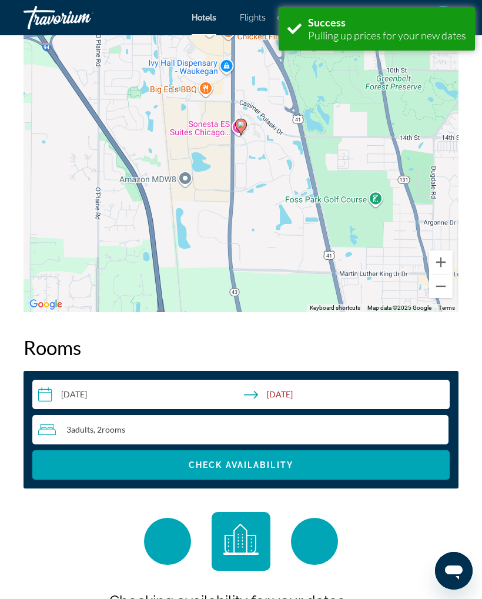
scroll to position [1777, 0]
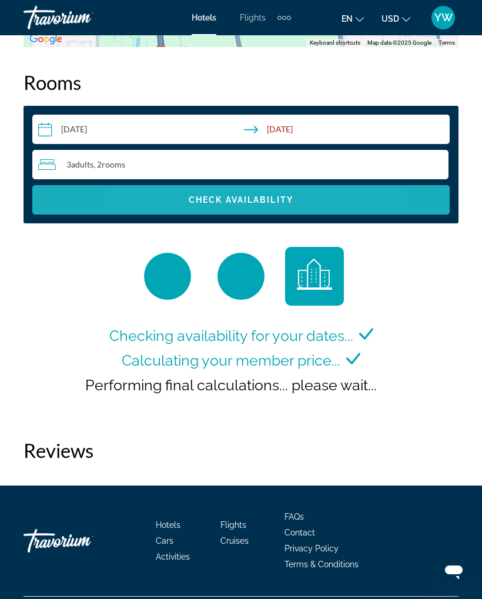
click at [205, 201] on span "Check Availability" at bounding box center [241, 199] width 105 height 9
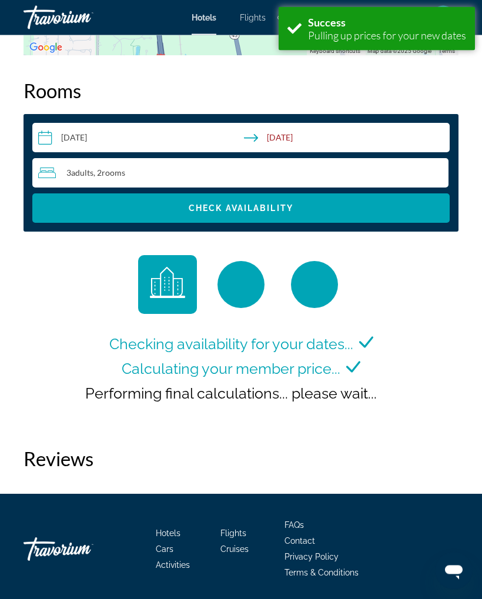
scroll to position [1777, 0]
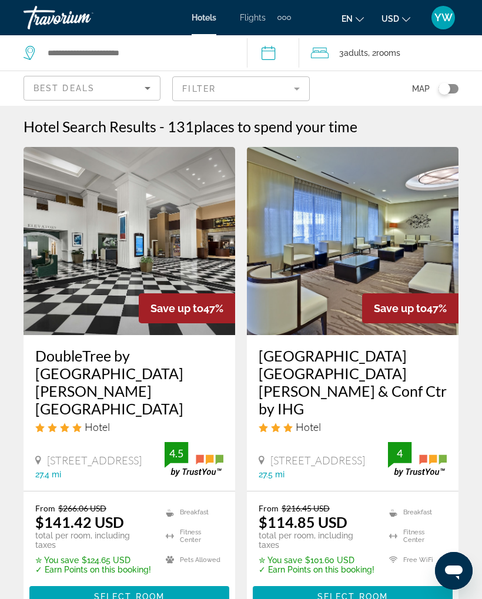
click at [299, 83] on mat-form-field "Filter" at bounding box center [240, 88] width 137 height 25
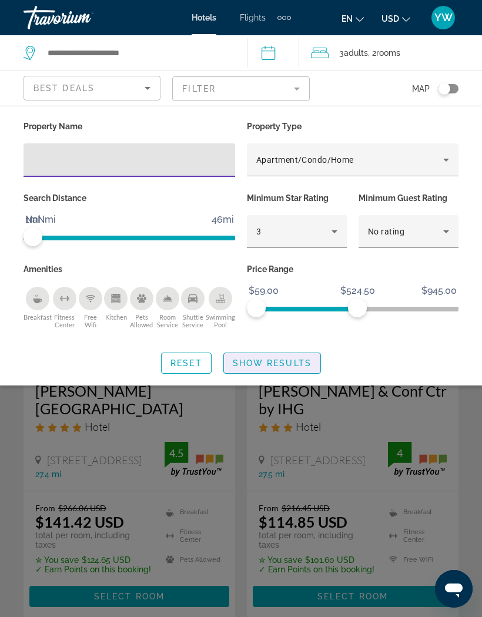
click at [291, 360] on span "Show Results" at bounding box center [272, 363] width 79 height 9
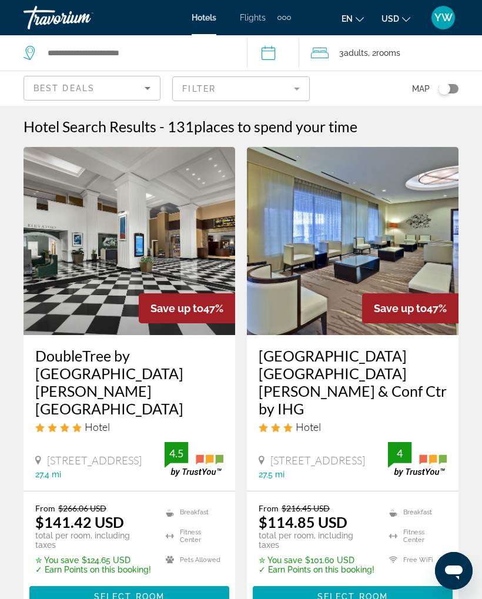
click at [299, 81] on mat-form-field "Filter" at bounding box center [240, 88] width 137 height 25
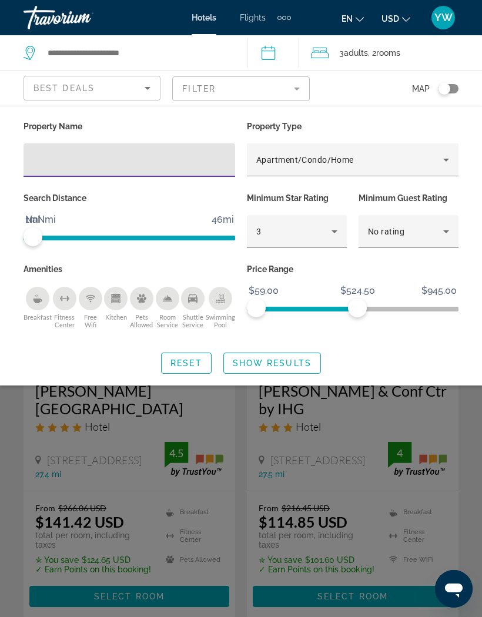
click at [153, 158] on input "Hotel Filters" at bounding box center [129, 160] width 193 height 14
click at [106, 160] on input "Hotel Filters" at bounding box center [129, 160] width 193 height 14
click at [282, 362] on span "Show Results" at bounding box center [272, 363] width 79 height 9
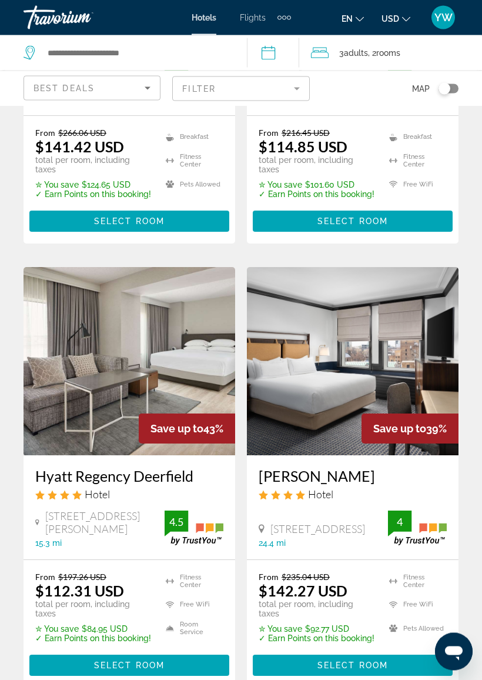
scroll to position [387, 0]
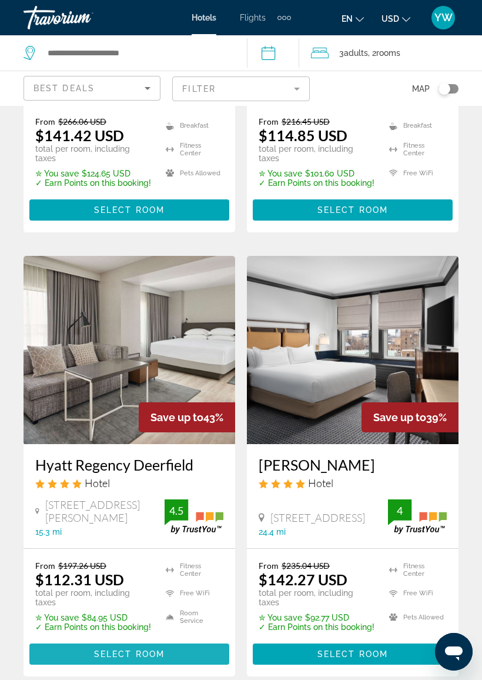
click at [116, 598] on span "Select Room" at bounding box center [129, 653] width 71 height 9
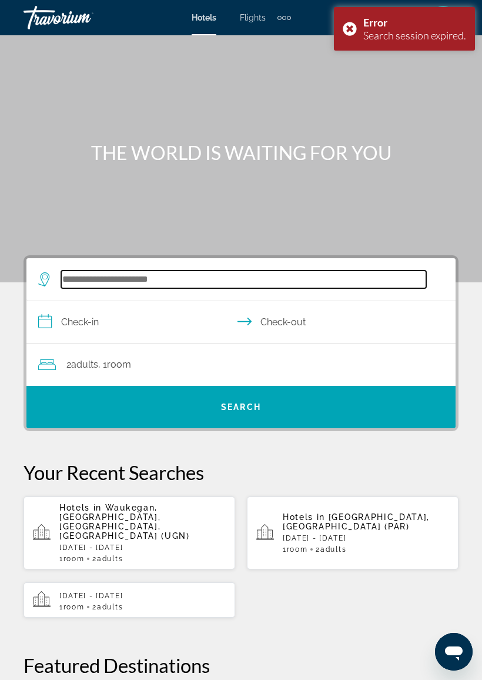
click at [183, 272] on input "Search widget" at bounding box center [243, 279] width 365 height 18
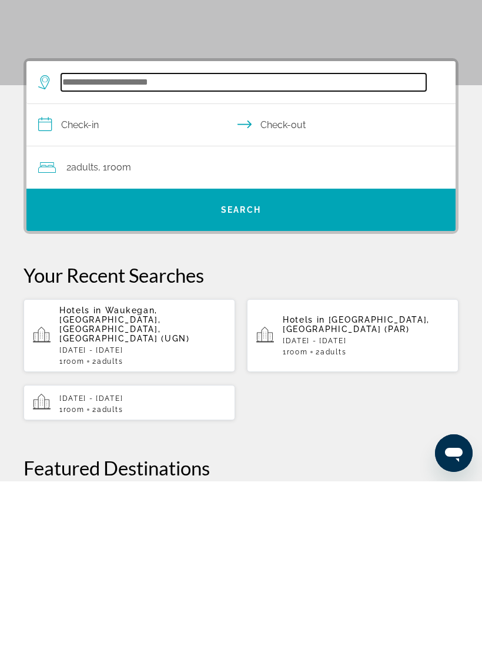
scroll to position [48, 0]
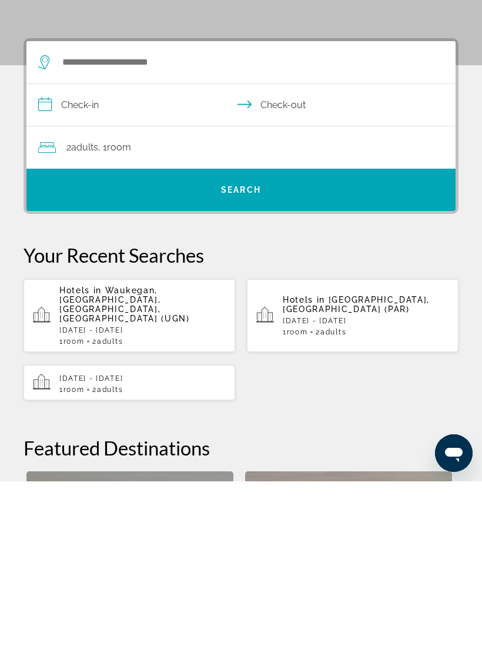
click at [102, 454] on span "Waukegan, [GEOGRAPHIC_DATA], [GEOGRAPHIC_DATA], [GEOGRAPHIC_DATA] (UGN)" at bounding box center [124, 473] width 131 height 38
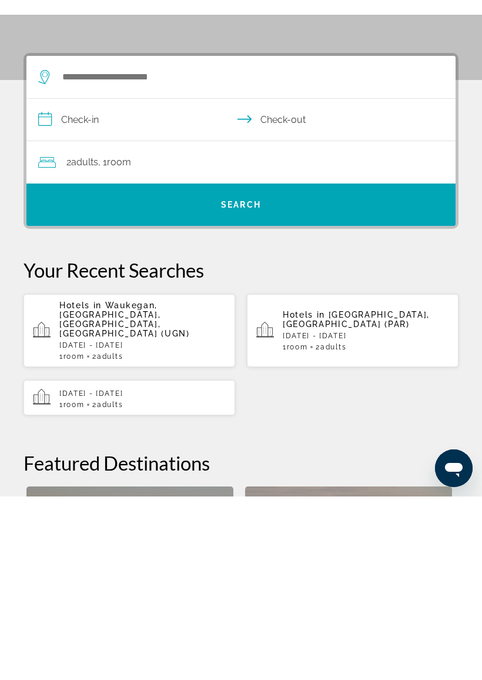
scroll to position [217, 0]
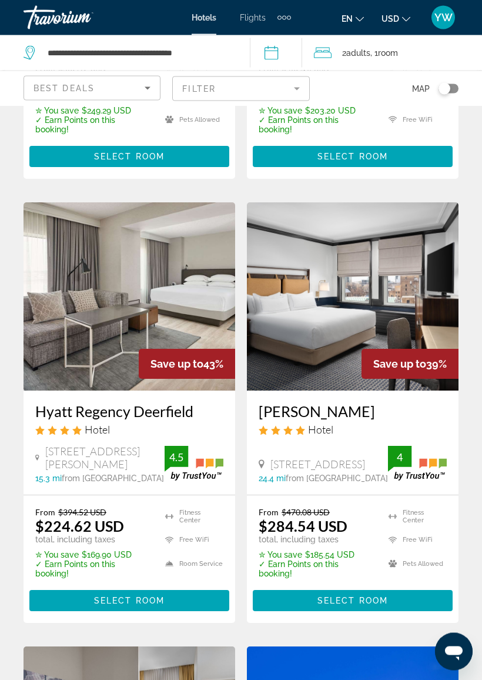
scroll to position [440, 0]
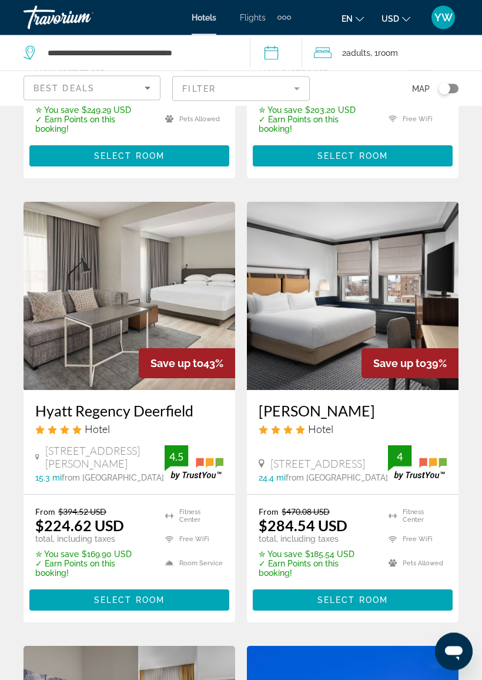
click at [429, 47] on div "2 Adult Adults , 1 Room rooms" at bounding box center [398, 53] width 168 height 16
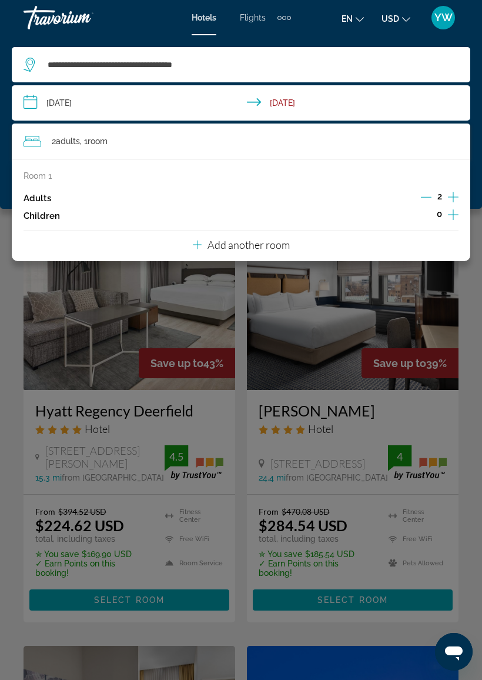
click at [173, 132] on div "2 Adult Adults , 1 Room rooms" at bounding box center [247, 140] width 447 height 35
click at [249, 233] on button "Add another room" at bounding box center [241, 243] width 97 height 24
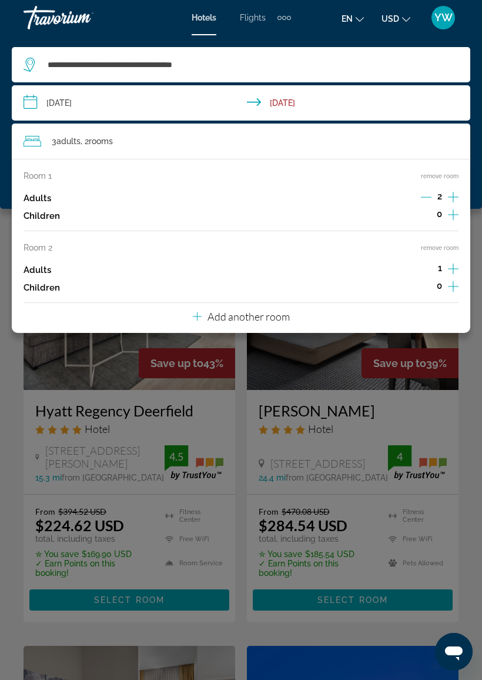
click at [217, 319] on button "Add another room" at bounding box center [241, 315] width 97 height 24
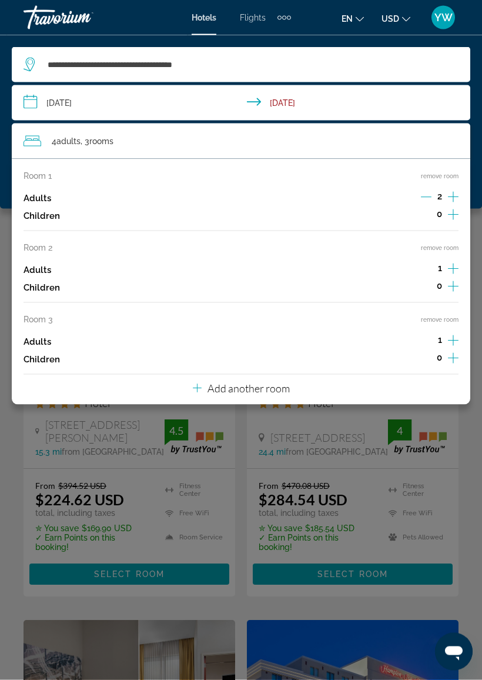
scroll to position [466, 0]
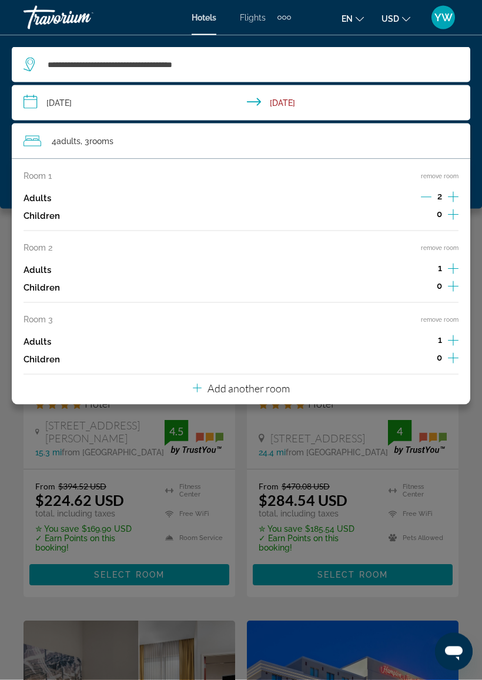
click at [140, 350] on div "Children 0" at bounding box center [241, 359] width 435 height 18
click at [139, 325] on div "Room 3 remove room Adults 1 Children 0" at bounding box center [241, 341] width 435 height 53
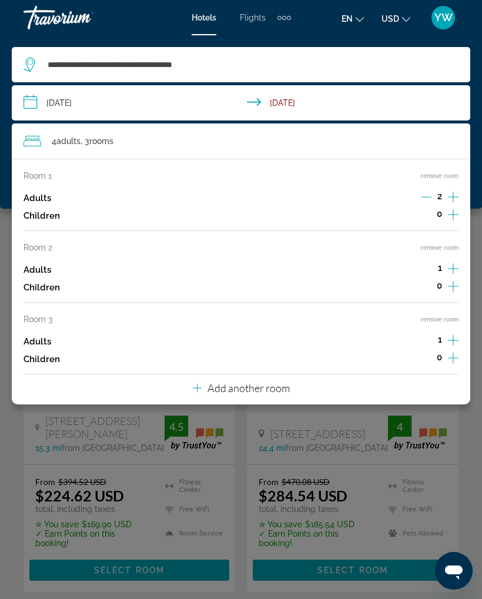
scroll to position [441, 0]
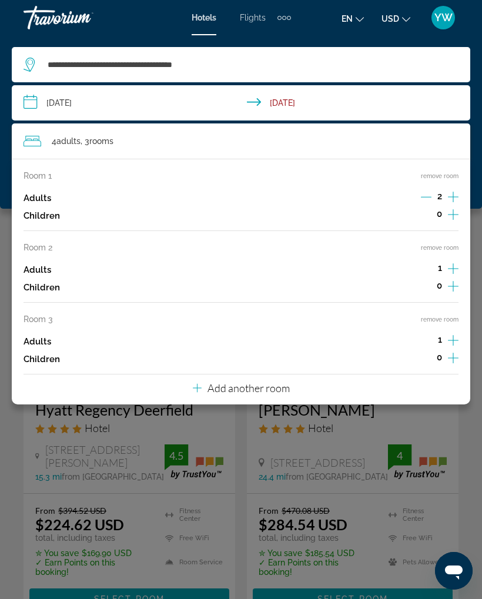
click at [328, 27] on div "en English Español Français Italiano Português русский USD USD ($) MXN (Mex$) C…" at bounding box center [381, 17] width 156 height 25
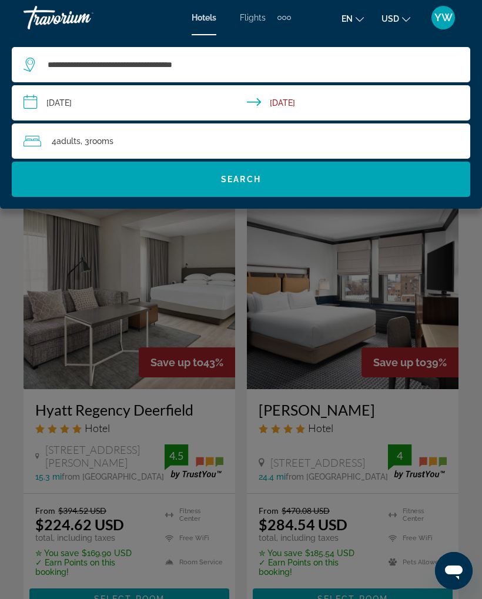
click at [160, 138] on div "4 Adult Adults , 3 Room rooms" at bounding box center [247, 141] width 447 height 16
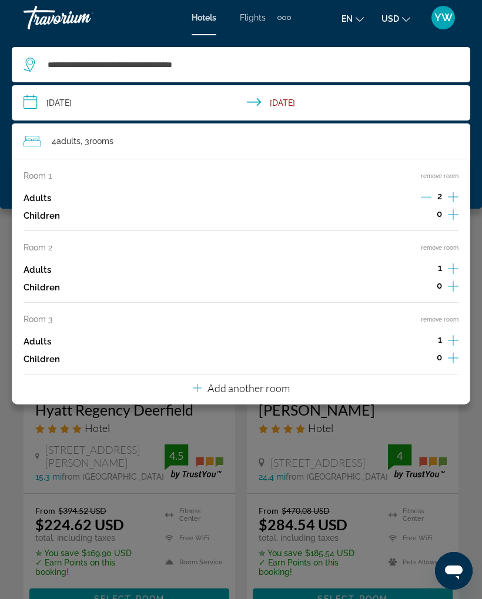
click at [113, 133] on span ", 3 Room rooms" at bounding box center [97, 141] width 33 height 16
click at [99, 183] on div "Room 1 remove room Adults 2 Children 0" at bounding box center [241, 201] width 435 height 60
click at [71, 350] on div "Children 0" at bounding box center [241, 359] width 435 height 18
click at [437, 316] on button "remove room" at bounding box center [440, 320] width 38 height 8
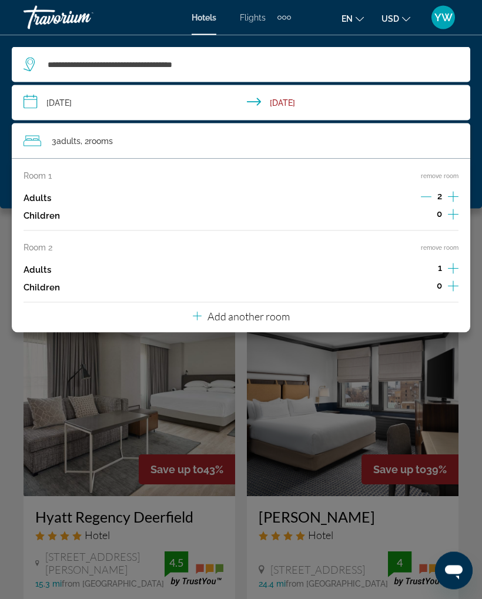
click at [162, 393] on div "Main content" at bounding box center [241, 299] width 482 height 599
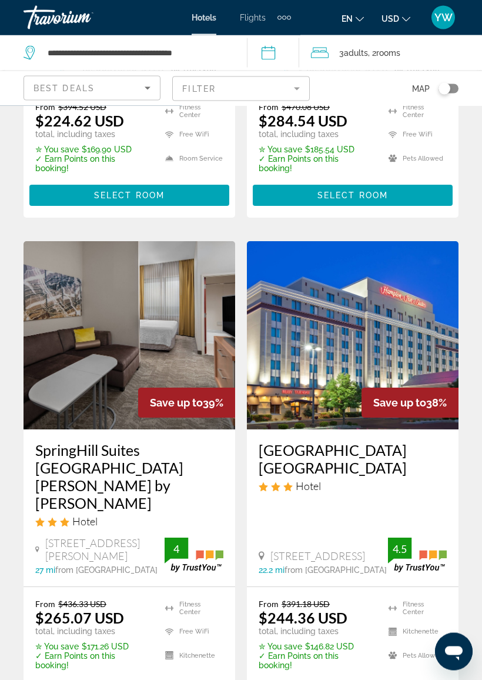
scroll to position [846, 0]
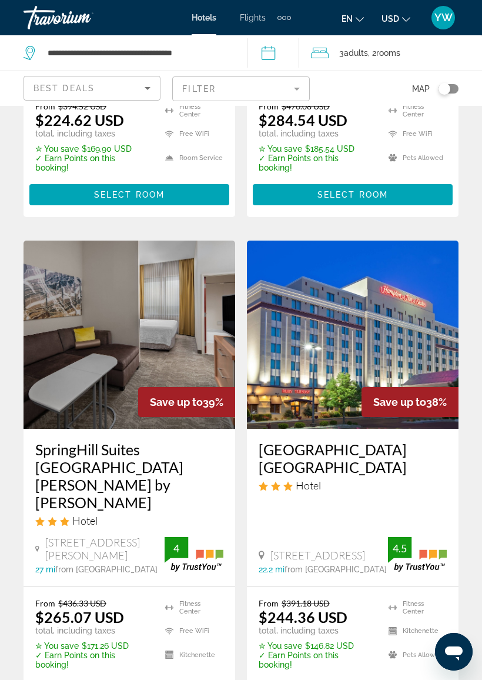
click at [313, 598] on span "Main content" at bounding box center [353, 691] width 200 height 28
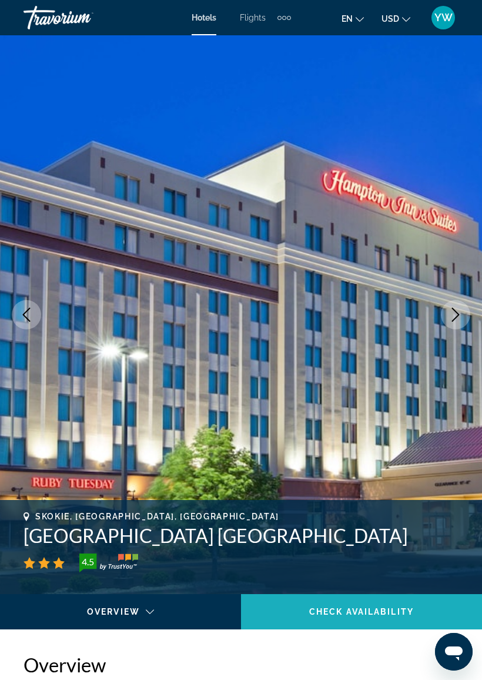
click at [374, 598] on span "Main content" at bounding box center [361, 611] width 241 height 28
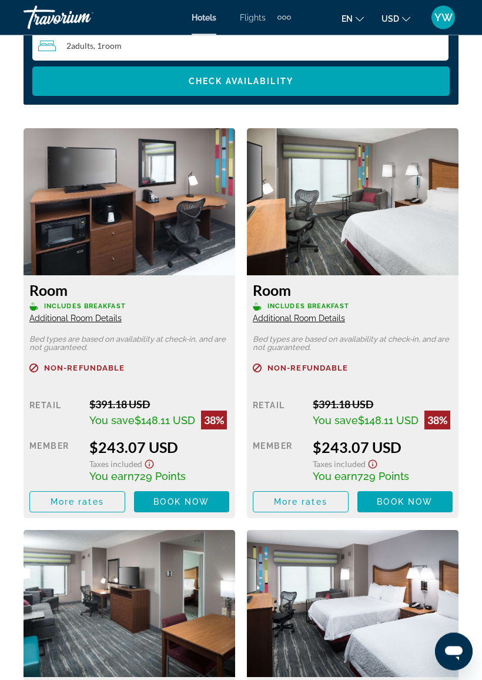
scroll to position [1965, 0]
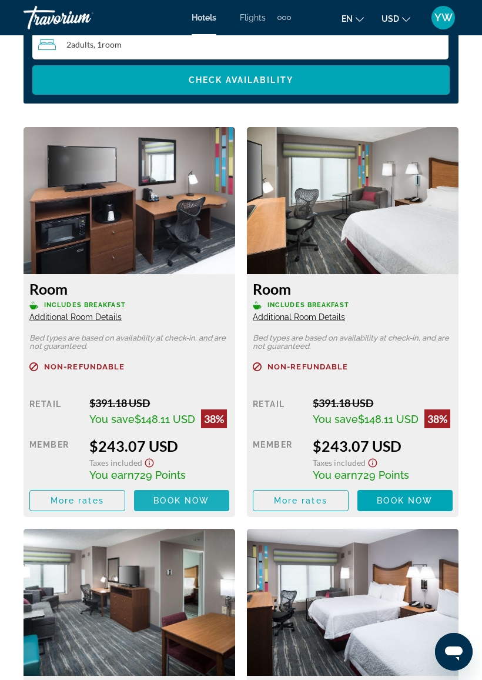
click at [196, 496] on span "Book now" at bounding box center [181, 500] width 56 height 9
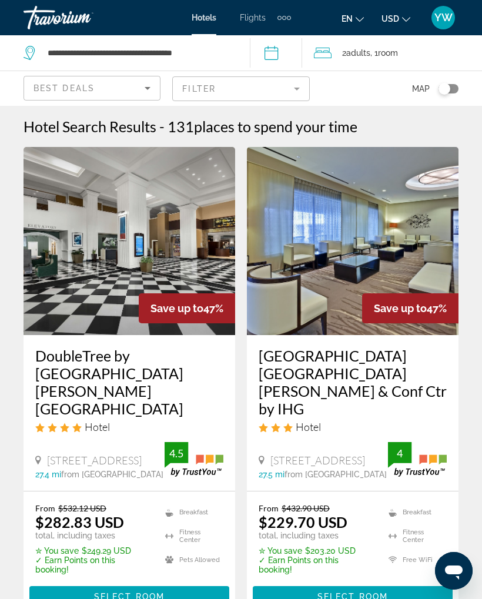
click at [300, 87] on mat-form-field "Filter" at bounding box center [240, 88] width 137 height 25
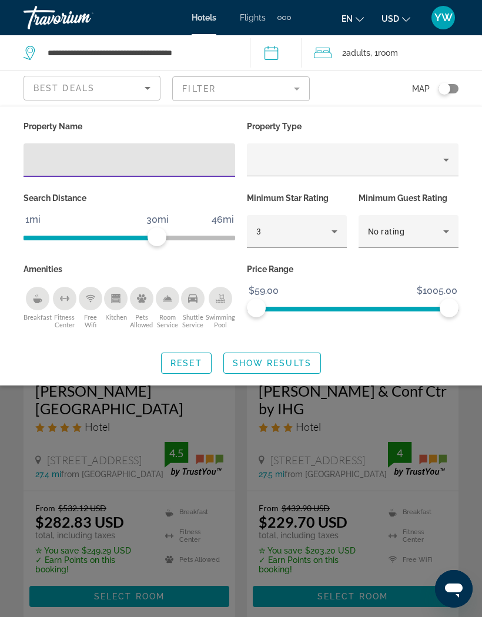
click at [323, 155] on div "Property type" at bounding box center [349, 160] width 187 height 14
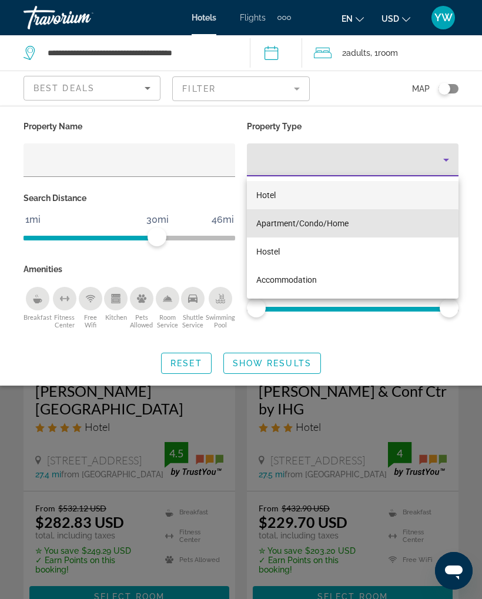
click at [330, 224] on span "Apartment/Condo/Home" at bounding box center [302, 223] width 92 height 9
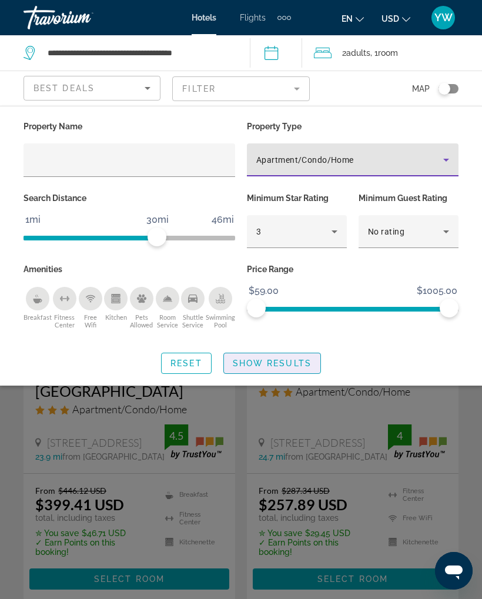
click at [269, 359] on span "Show Results" at bounding box center [272, 363] width 79 height 9
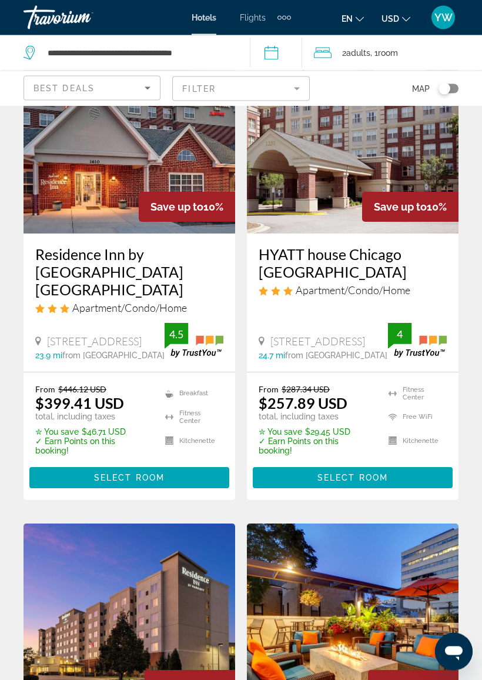
scroll to position [102, 0]
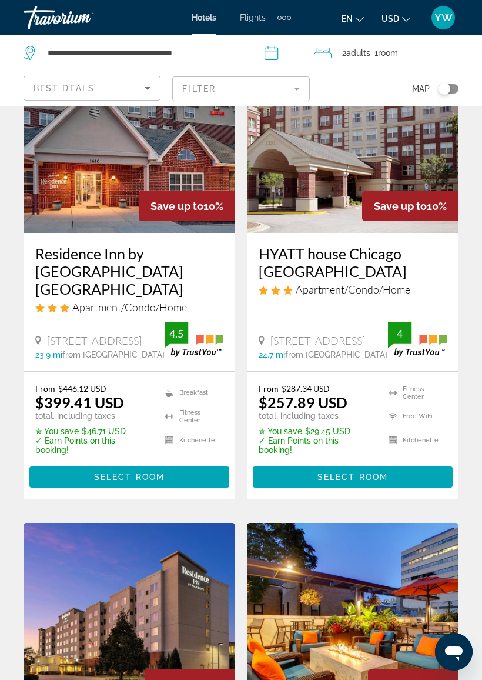
click at [326, 479] on span "Select Room" at bounding box center [352, 476] width 71 height 9
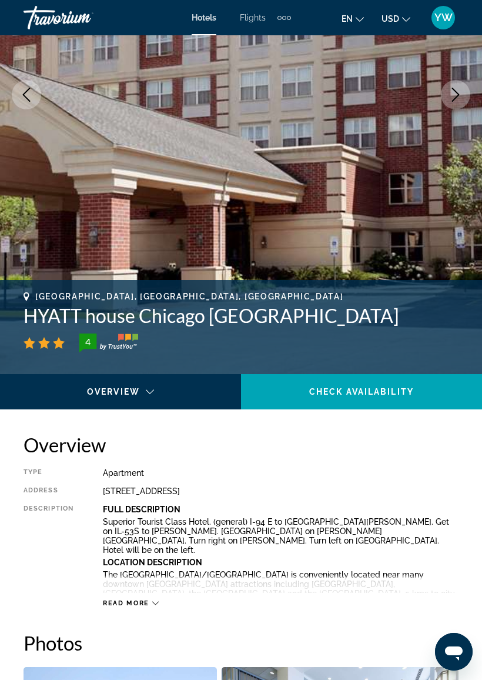
scroll to position [220, 0]
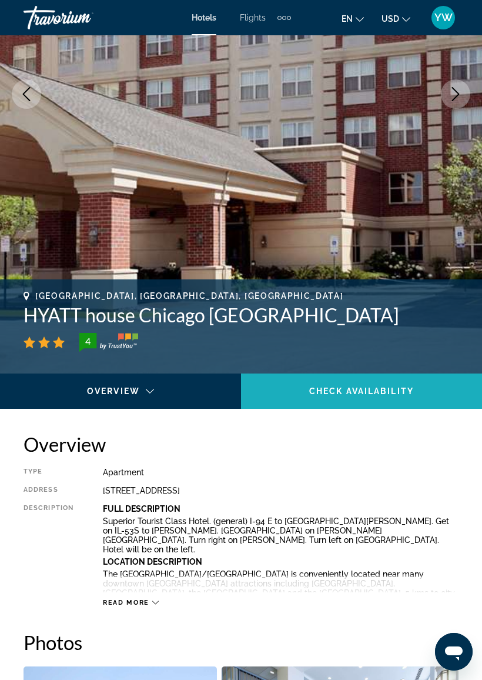
click at [365, 387] on span "Check Availability" at bounding box center [361, 390] width 105 height 9
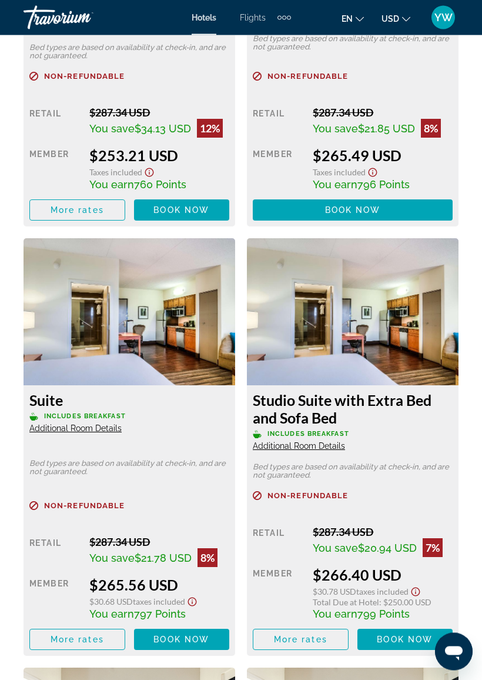
scroll to position [2274, 0]
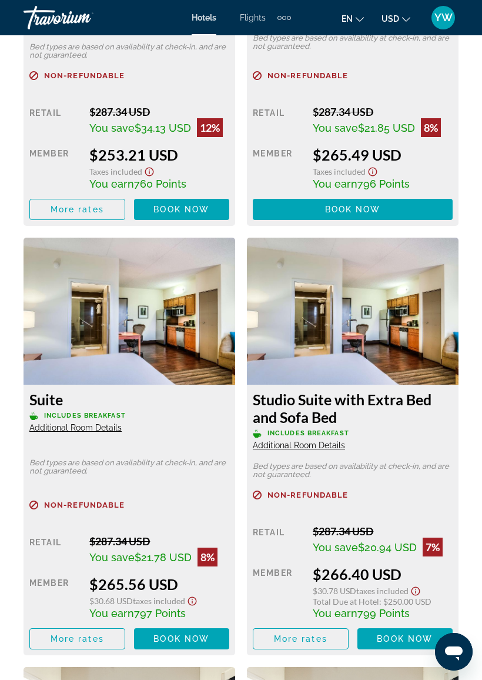
click at [109, 449] on div "Suite Includes Breakfast Additional Room Details Bed types are based on availab…" at bounding box center [130, 519] width 212 height 270
click at [330, 309] on img "Main content" at bounding box center [353, 310] width 212 height 147
click at [348, 322] on img "Main content" at bounding box center [353, 310] width 212 height 147
click at [349, 316] on img "Main content" at bounding box center [353, 310] width 212 height 147
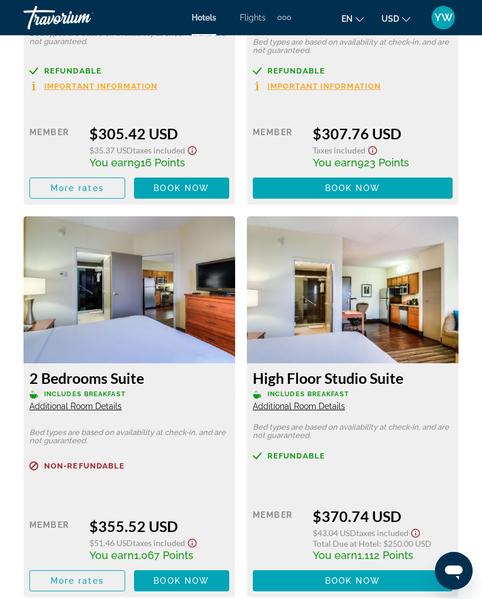
scroll to position [3918, 0]
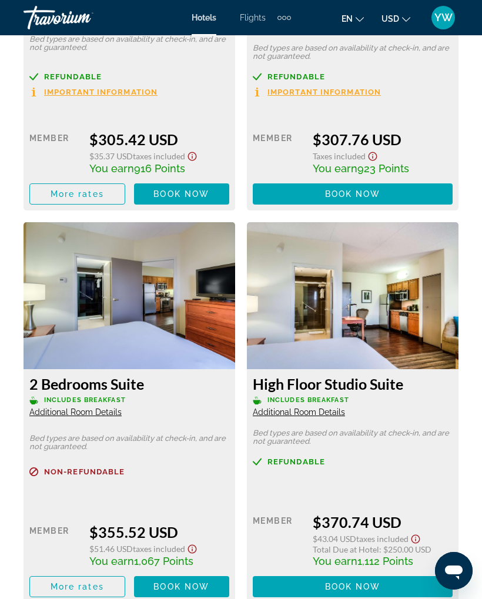
click at [99, 326] on img "Main content" at bounding box center [130, 295] width 212 height 147
click at [150, 277] on img "Main content" at bounding box center [130, 295] width 212 height 147
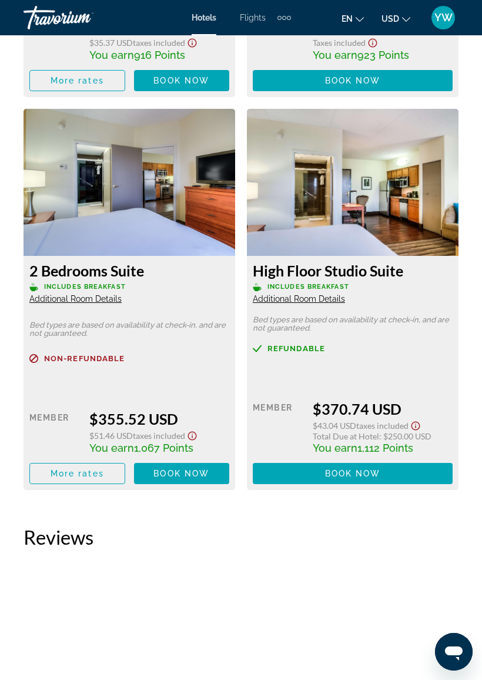
scroll to position [4029, 0]
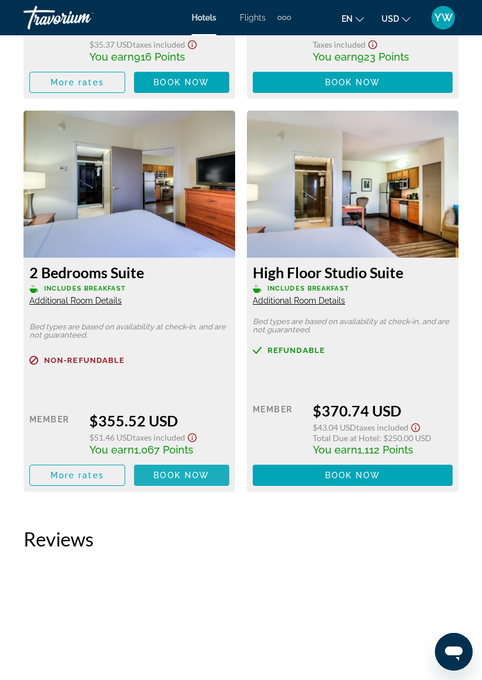
click at [185, 470] on span "Book now" at bounding box center [181, 474] width 56 height 9
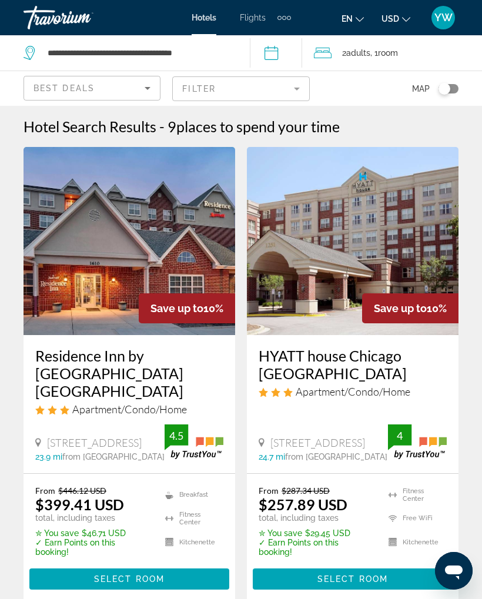
click at [394, 52] on span "Room" at bounding box center [388, 52] width 20 height 9
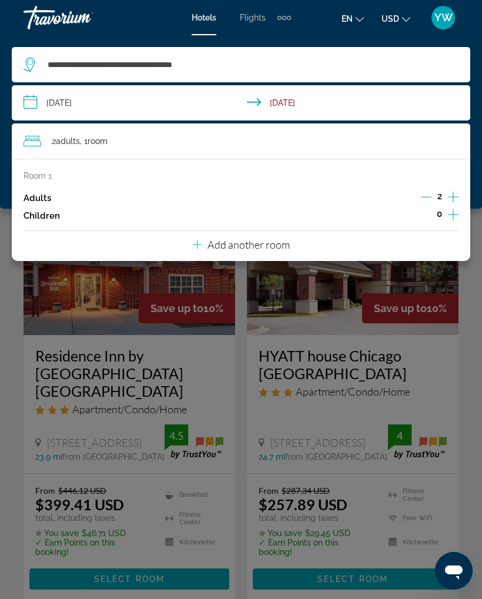
click at [197, 243] on icon "Travelers: 2 adults, 0 children" at bounding box center [197, 244] width 9 height 9
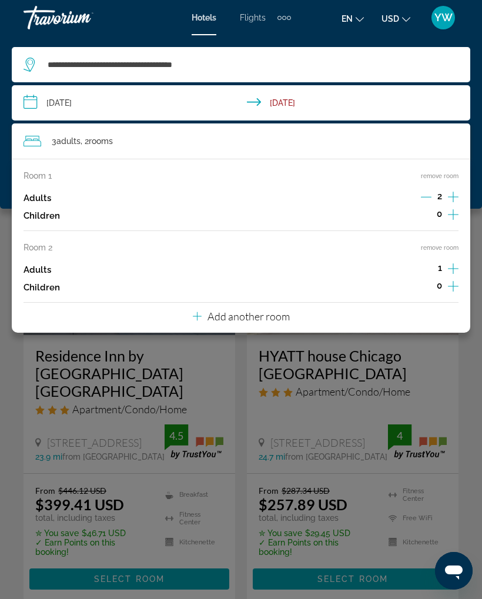
click at [9, 409] on div "Main content" at bounding box center [241, 299] width 482 height 599
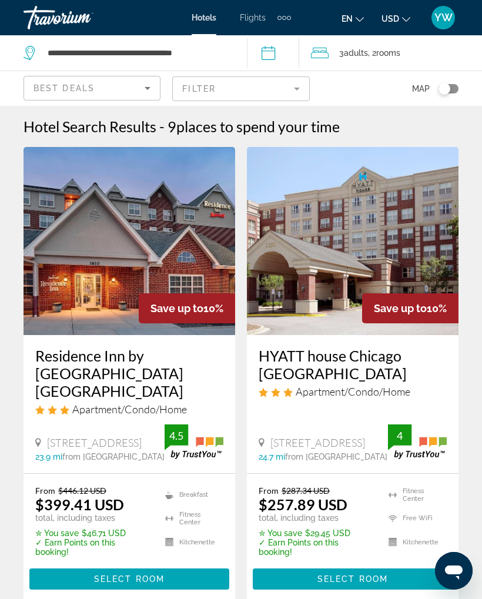
click at [128, 253] on img "Main content" at bounding box center [130, 241] width 212 height 188
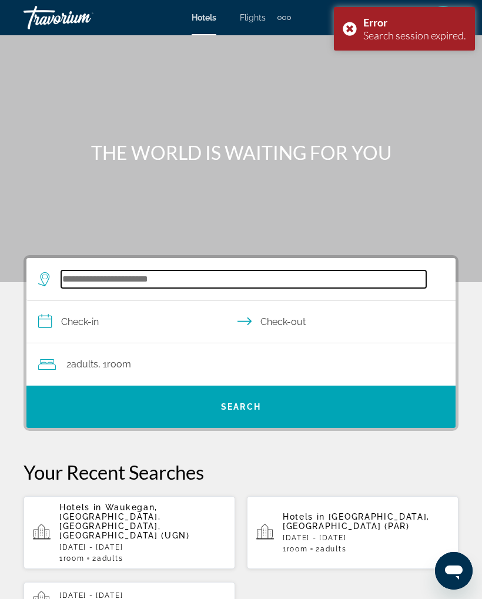
click at [266, 278] on input "Search widget" at bounding box center [243, 279] width 365 height 18
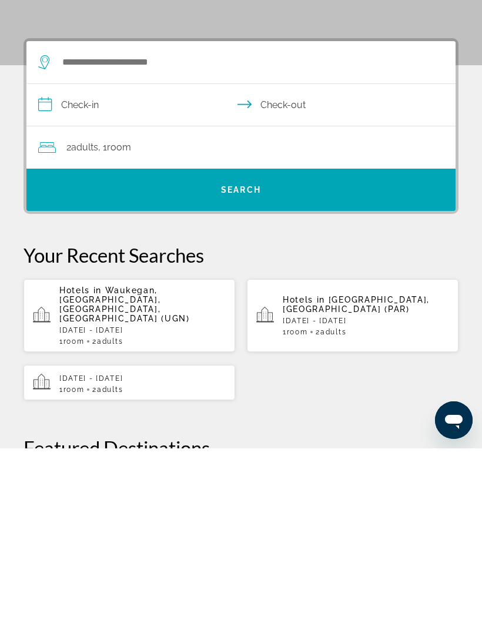
click at [178, 454] on p "Hotels in Waukegan, Chicago, IL, United States (UGN)" at bounding box center [142, 473] width 166 height 38
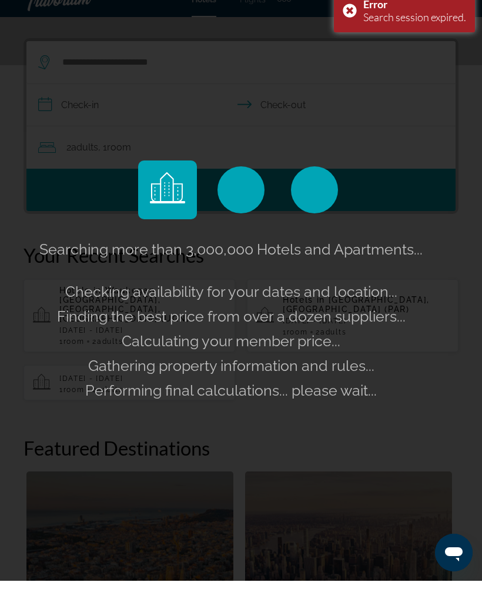
scroll to position [217, 0]
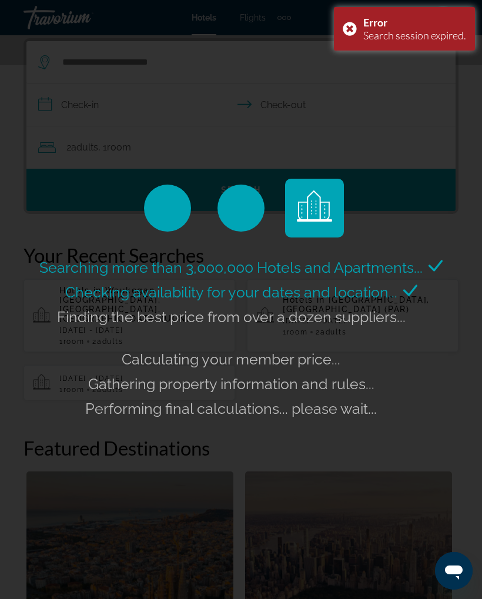
click at [354, 30] on div "Error Search session expired." at bounding box center [404, 29] width 141 height 44
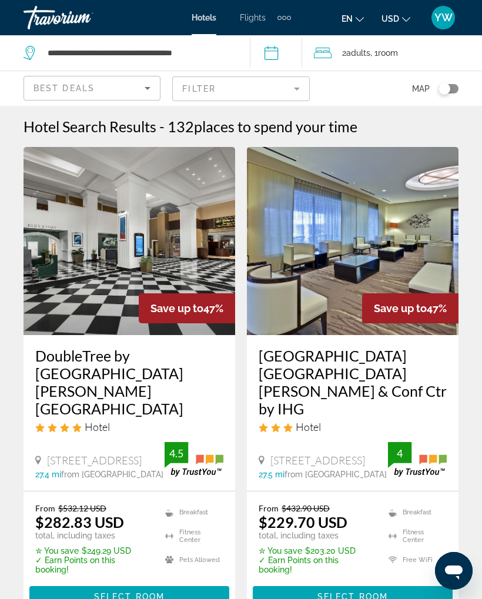
click at [305, 97] on mat-form-field "Filter" at bounding box center [240, 88] width 137 height 25
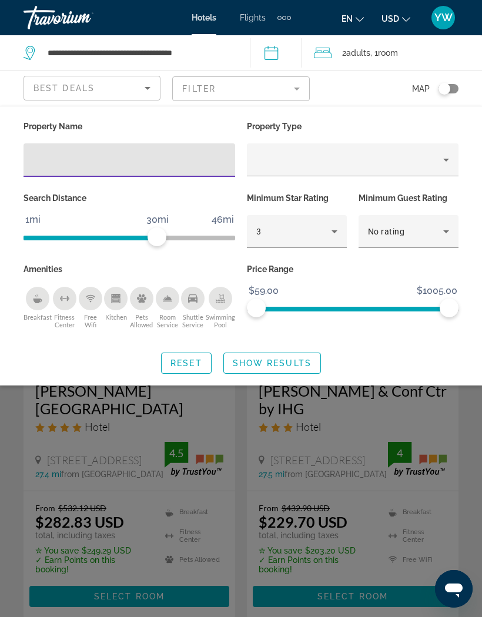
click at [433, 158] on div "Property type" at bounding box center [349, 160] width 187 height 14
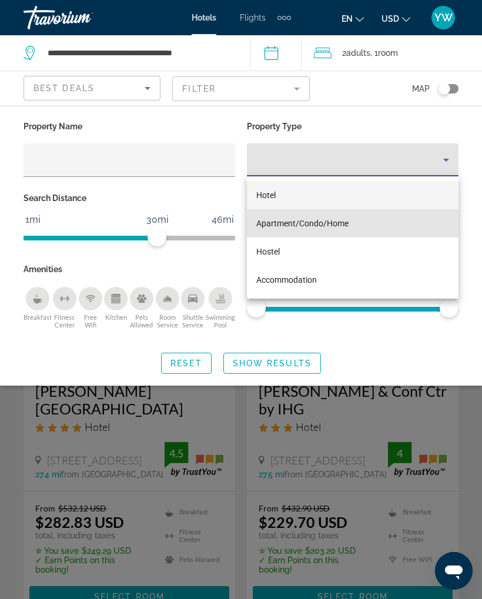
click at [336, 223] on span "Apartment/Condo/Home" at bounding box center [302, 223] width 92 height 9
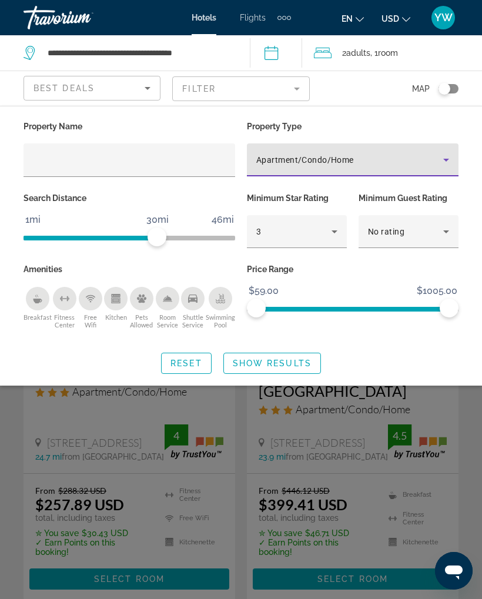
click at [146, 158] on input "Hotel Filters" at bounding box center [129, 160] width 193 height 14
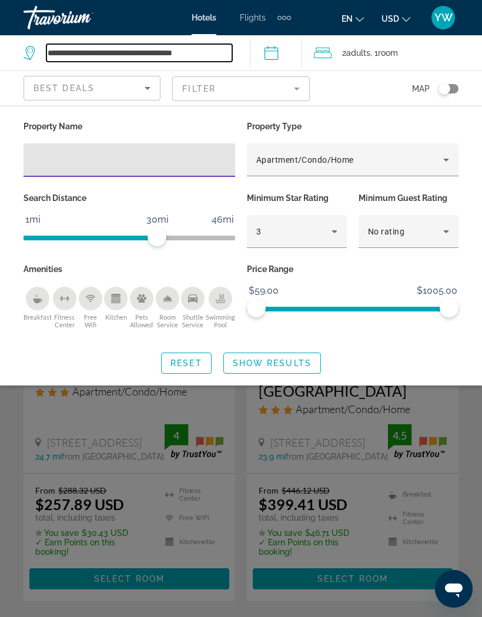
click at [159, 53] on input "**********" at bounding box center [139, 53] width 186 height 18
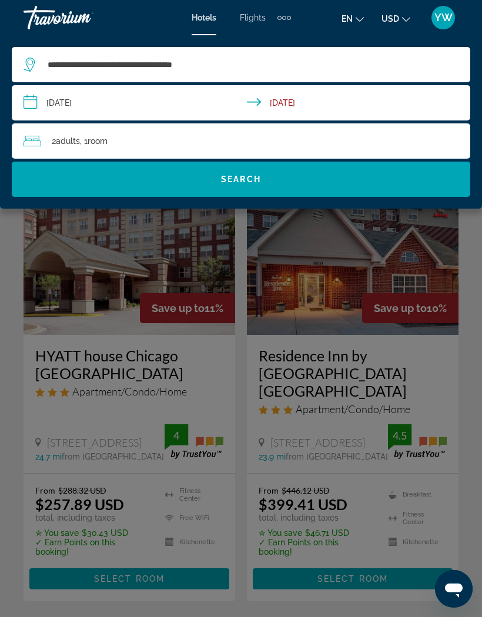
click at [159, 149] on div "2 Adult Adults , 1 Room rooms" at bounding box center [247, 141] width 447 height 16
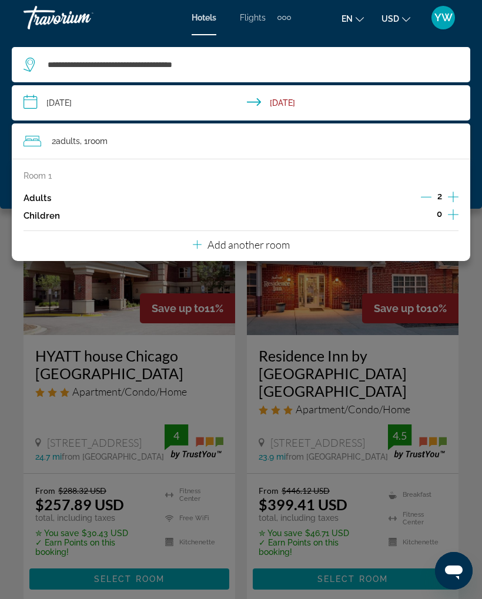
click at [270, 242] on p "Add another room" at bounding box center [249, 244] width 82 height 13
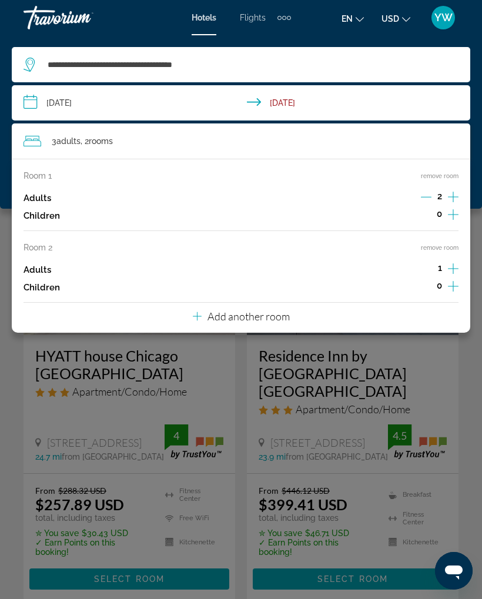
click at [14, 418] on div "Main content" at bounding box center [241, 299] width 482 height 599
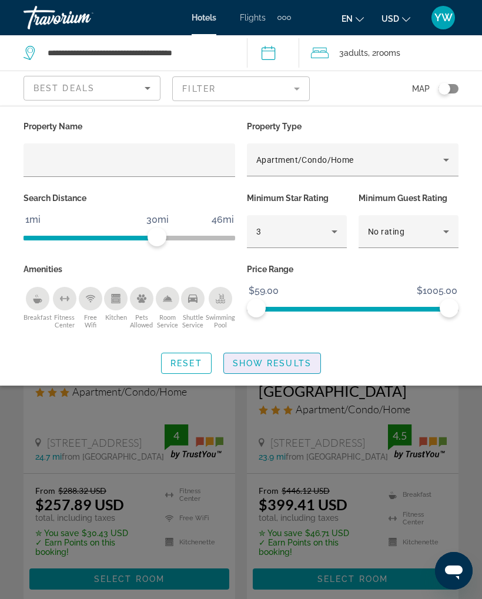
click at [283, 364] on span "Show Results" at bounding box center [272, 363] width 79 height 9
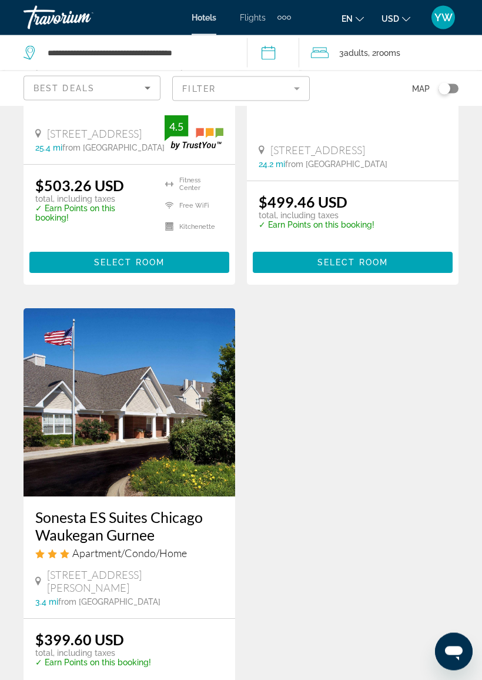
scroll to position [1745, 0]
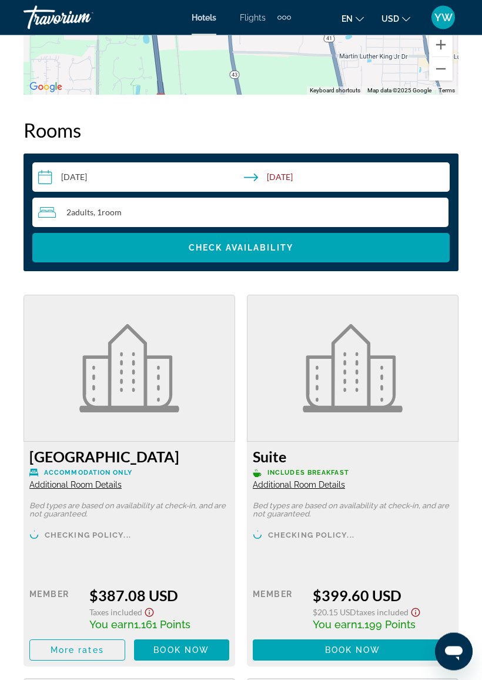
scroll to position [1730, 0]
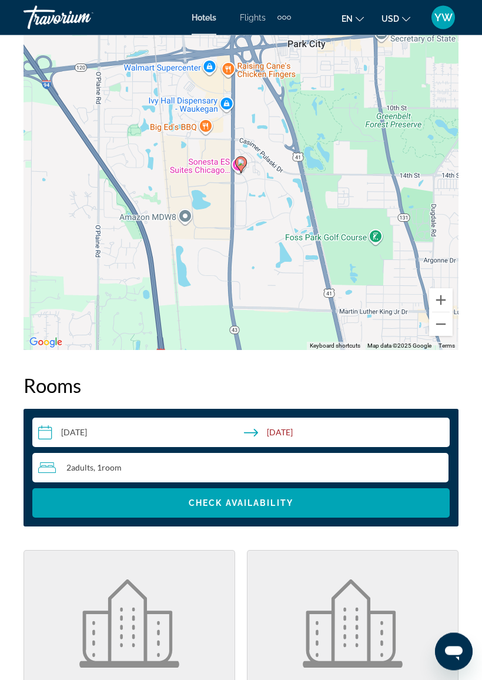
click at [377, 476] on div "2 Adult Adults , 1 Room rooms" at bounding box center [243, 467] width 410 height 29
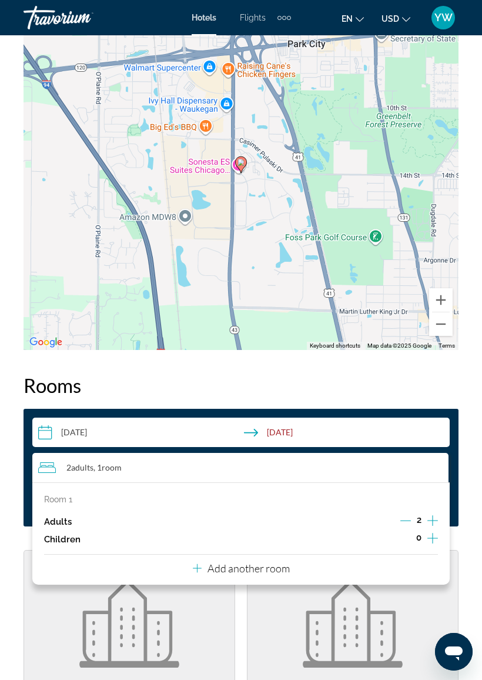
click at [334, 558] on div "Room 1 Adults 2 Children 0 Add another room" at bounding box center [240, 533] width 417 height 102
click at [333, 570] on div "Room 1 Adults 2 Children 0 Add another room" at bounding box center [240, 533] width 417 height 102
click at [283, 568] on p "Add another room" at bounding box center [249, 567] width 82 height 13
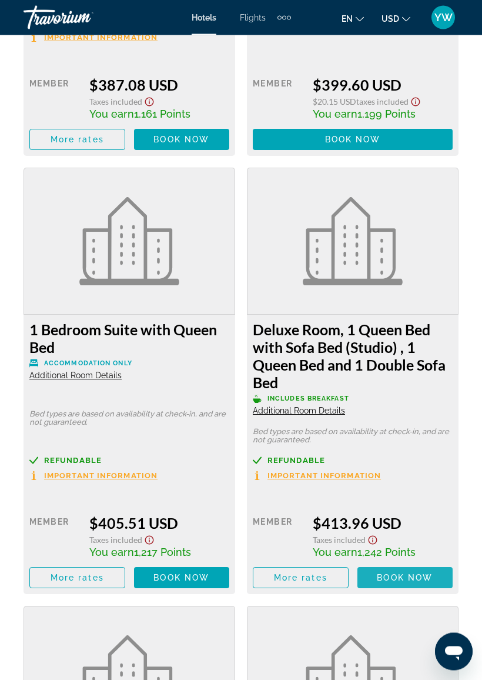
scroll to position [2242, 0]
click at [404, 574] on span "Book now" at bounding box center [405, 577] width 56 height 9
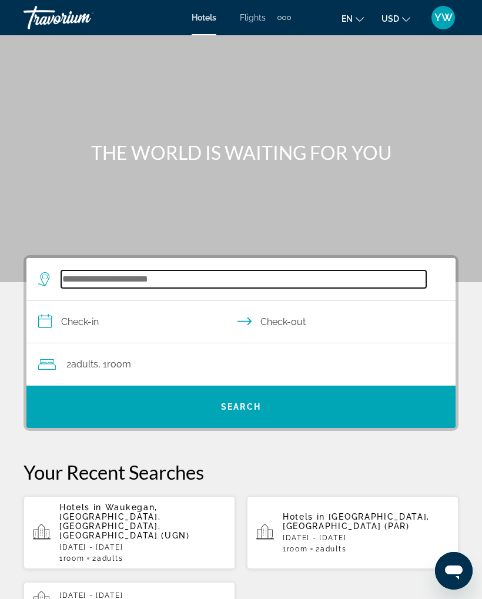
click at [383, 283] on input "Search widget" at bounding box center [243, 279] width 365 height 18
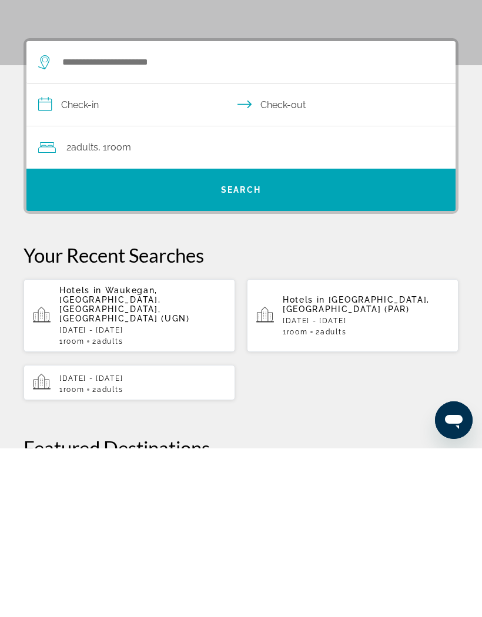
click at [57, 448] on app-hotels-recent-search "Hotels in Waukegan, Chicago, IL, United States (UGN) Wed, 24 Sep - Fri, 26 Sep …" at bounding box center [130, 484] width 212 height 73
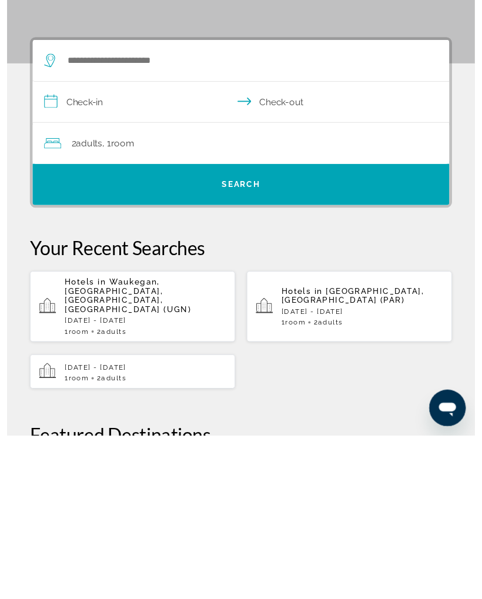
scroll to position [217, 0]
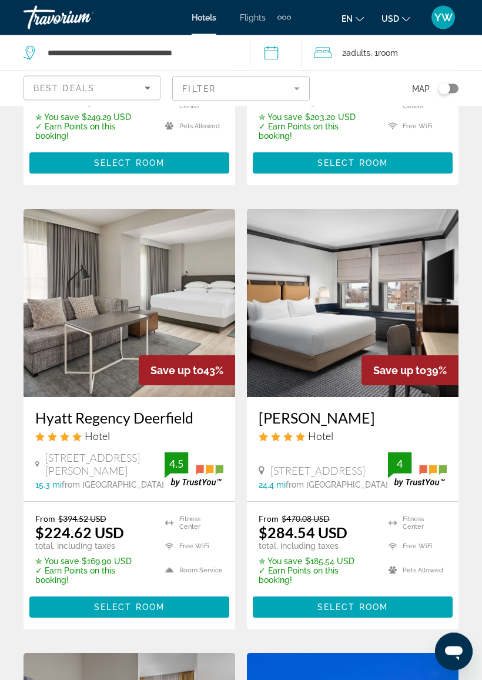
scroll to position [487, 0]
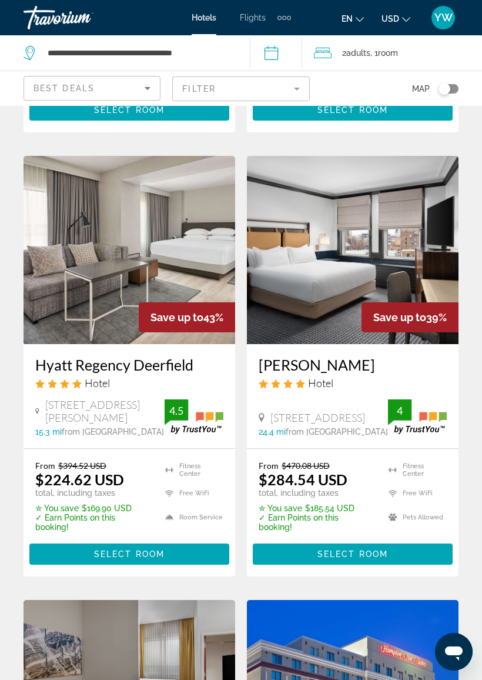
click at [163, 549] on span "Select Room" at bounding box center [129, 553] width 71 height 9
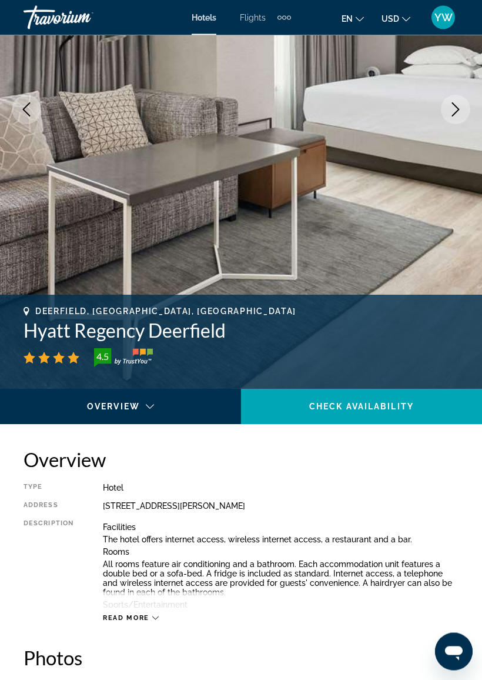
scroll to position [205, 0]
click at [367, 409] on span "Check Availability" at bounding box center [361, 406] width 105 height 9
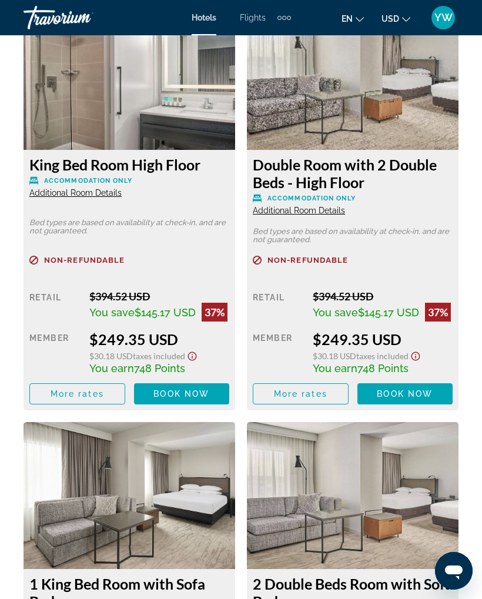
scroll to position [2514, 0]
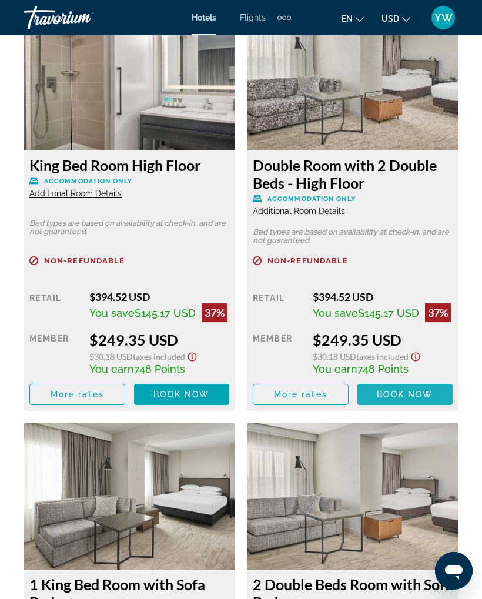
click at [403, 399] on span "Book now" at bounding box center [405, 394] width 56 height 9
